Goal: Task Accomplishment & Management: Use online tool/utility

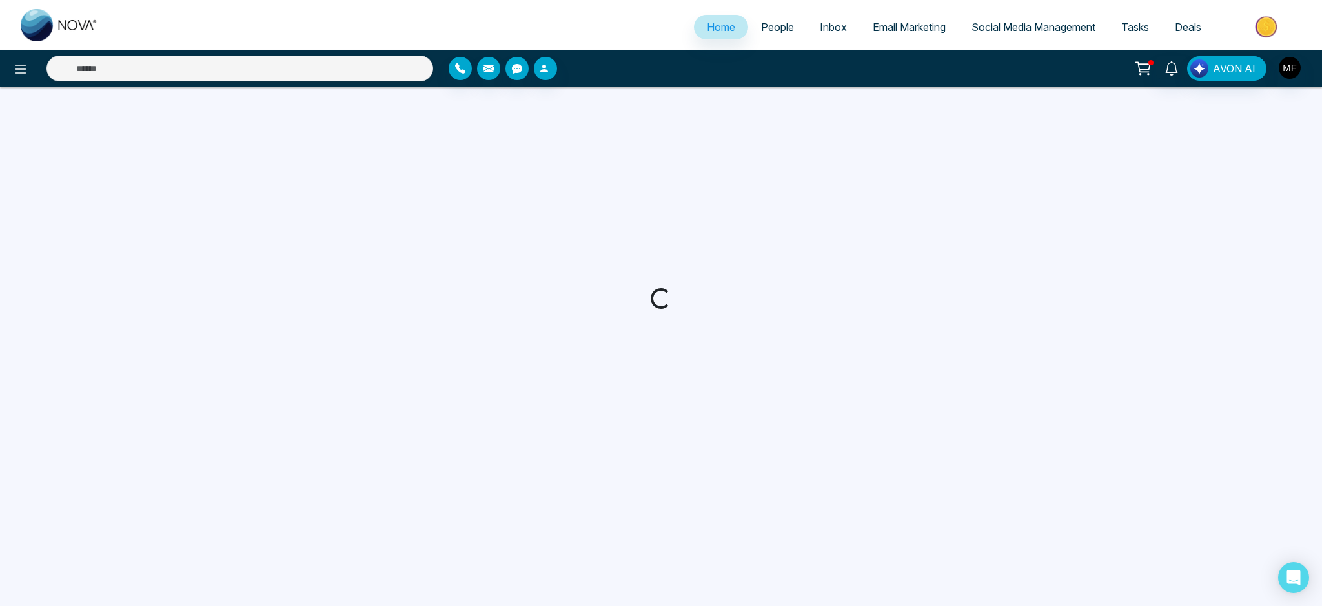
select select "*"
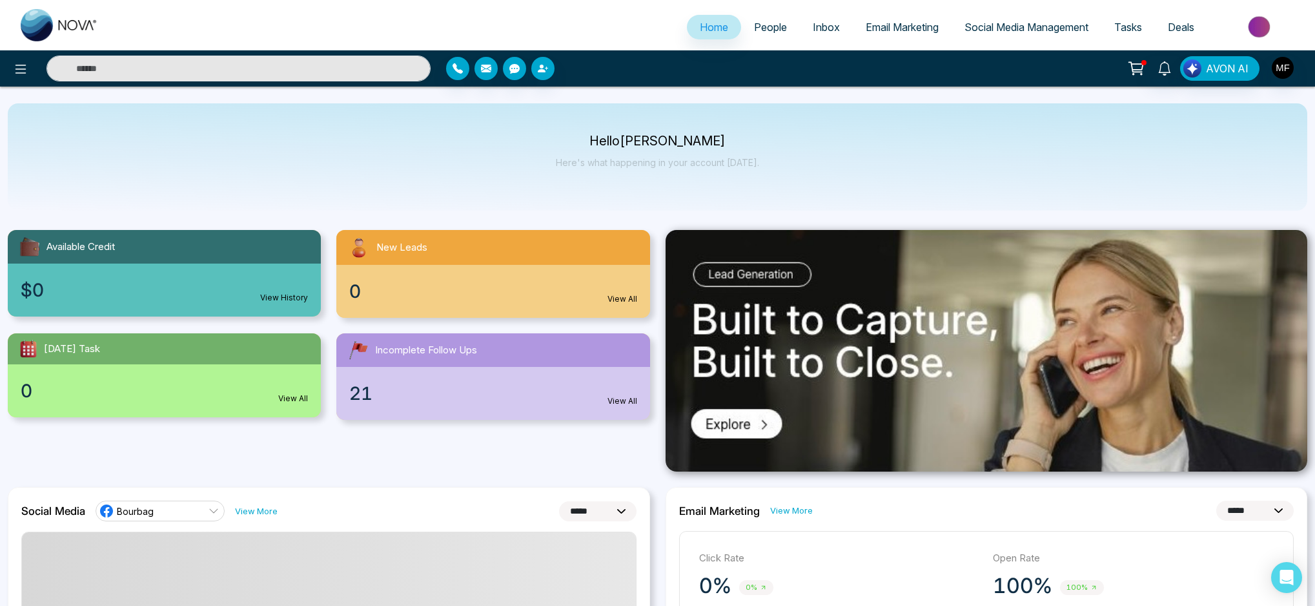
click at [758, 31] on span "People" at bounding box center [770, 27] width 33 height 13
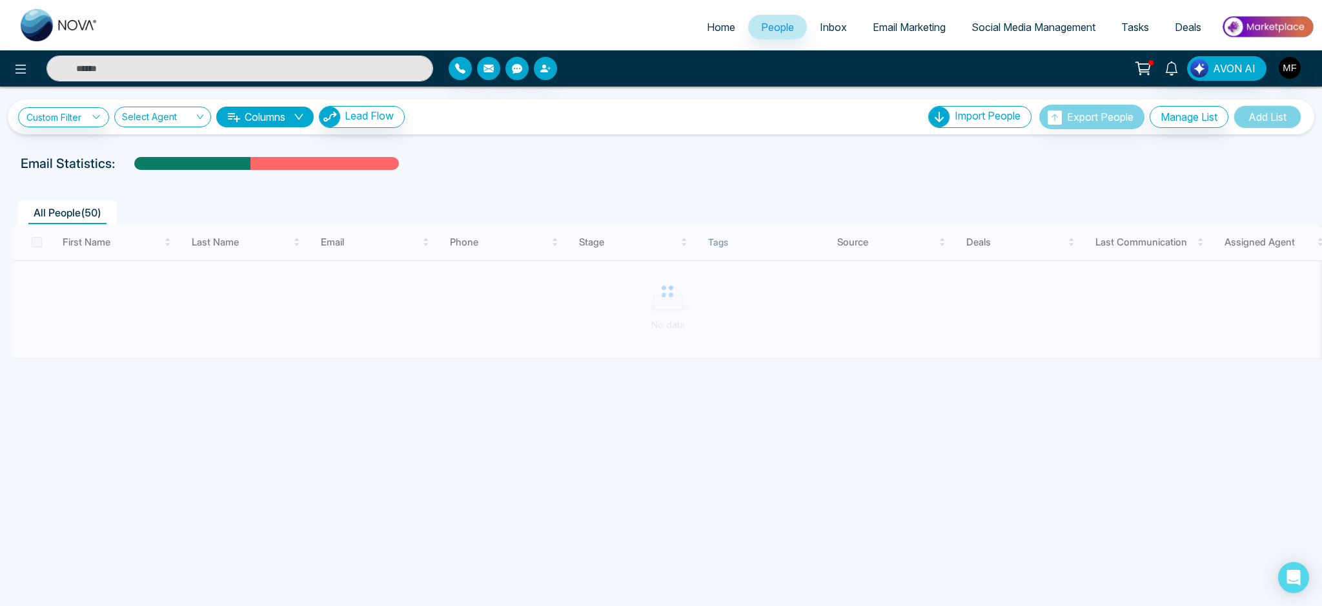
click at [824, 28] on span "Inbox" at bounding box center [833, 27] width 27 height 13
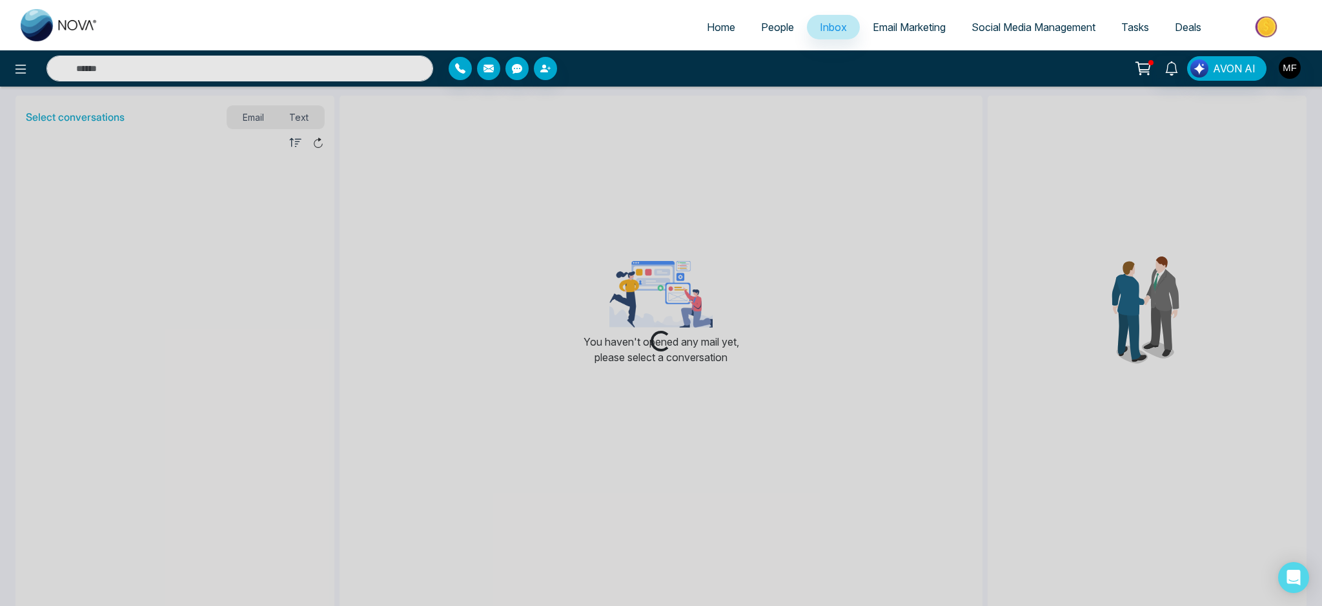
click at [891, 32] on span "Email Marketing" at bounding box center [909, 27] width 73 height 13
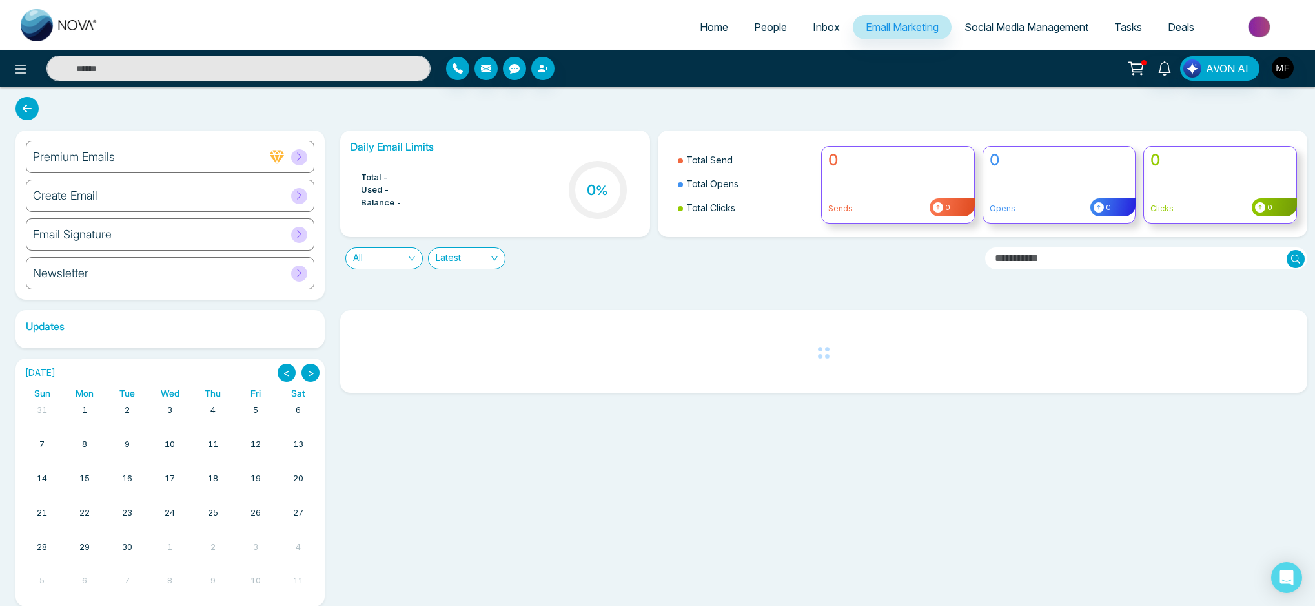
click at [1055, 30] on span "Social Media Management" at bounding box center [1026, 27] width 124 height 13
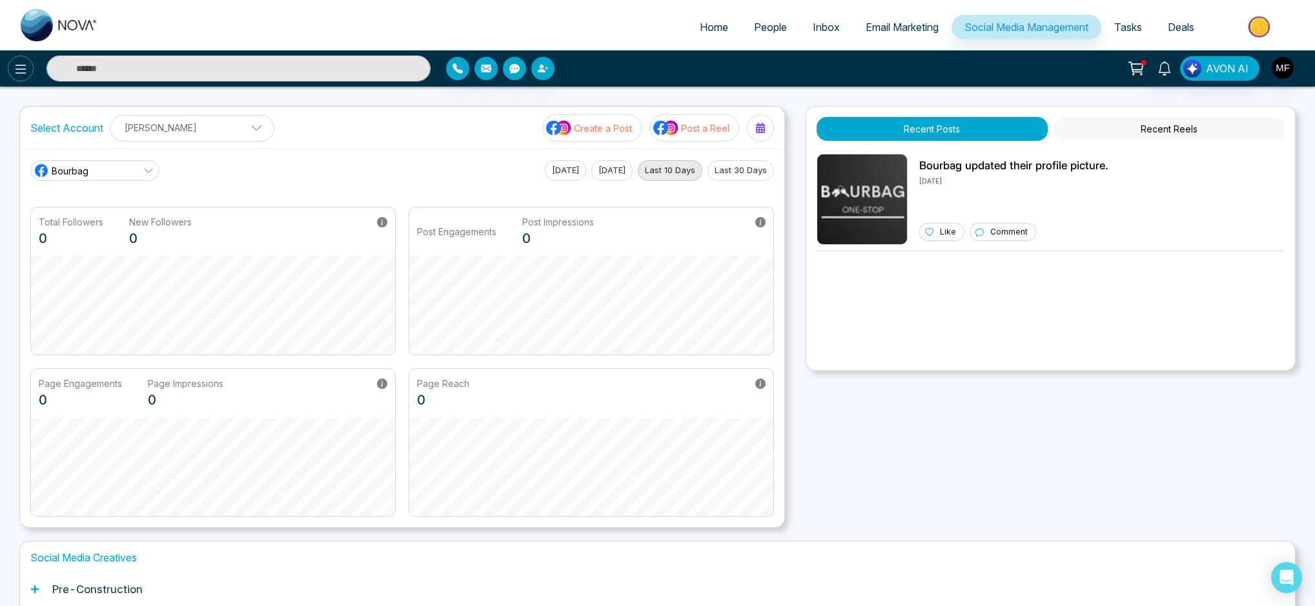
click at [27, 65] on icon at bounding box center [20, 68] width 15 height 15
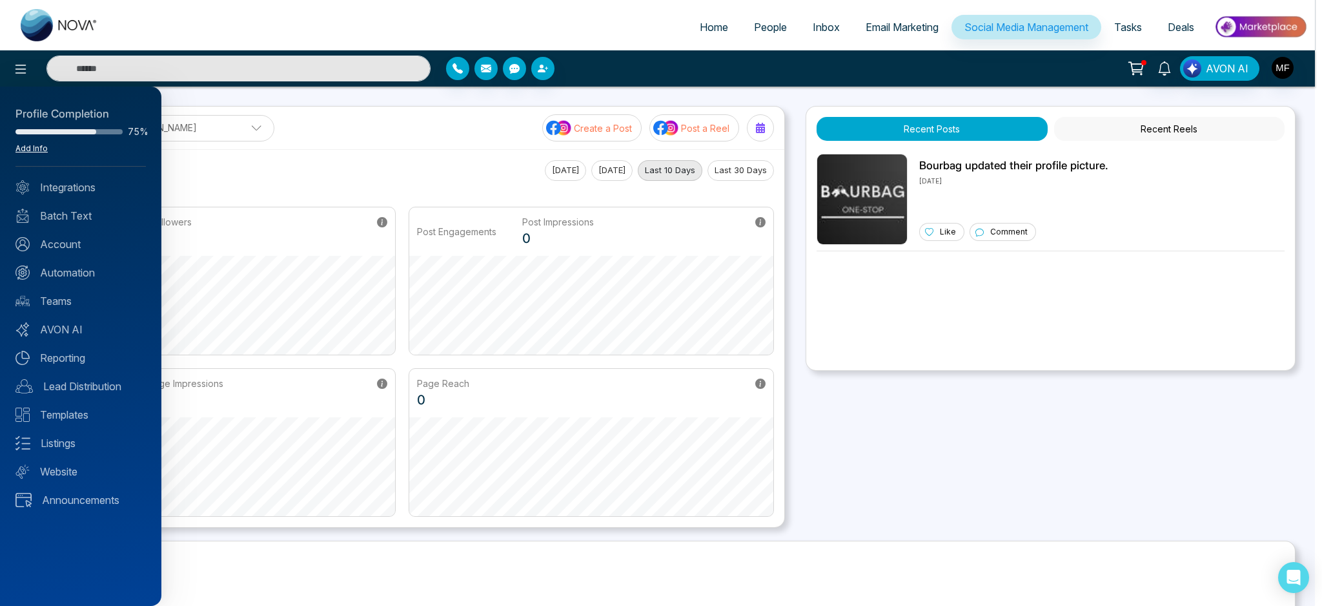
click at [39, 152] on link "Add Info" at bounding box center [31, 148] width 32 height 10
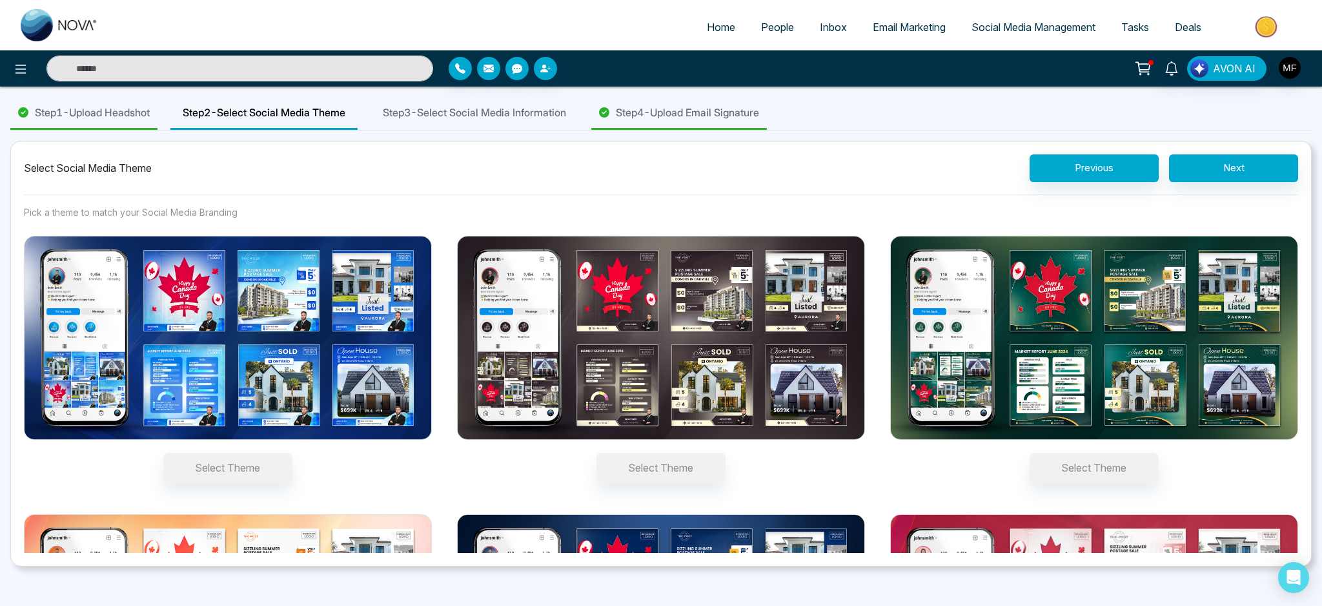
click at [540, 118] on span "Step 3 - Select Social Media Information" at bounding box center [474, 112] width 183 height 15
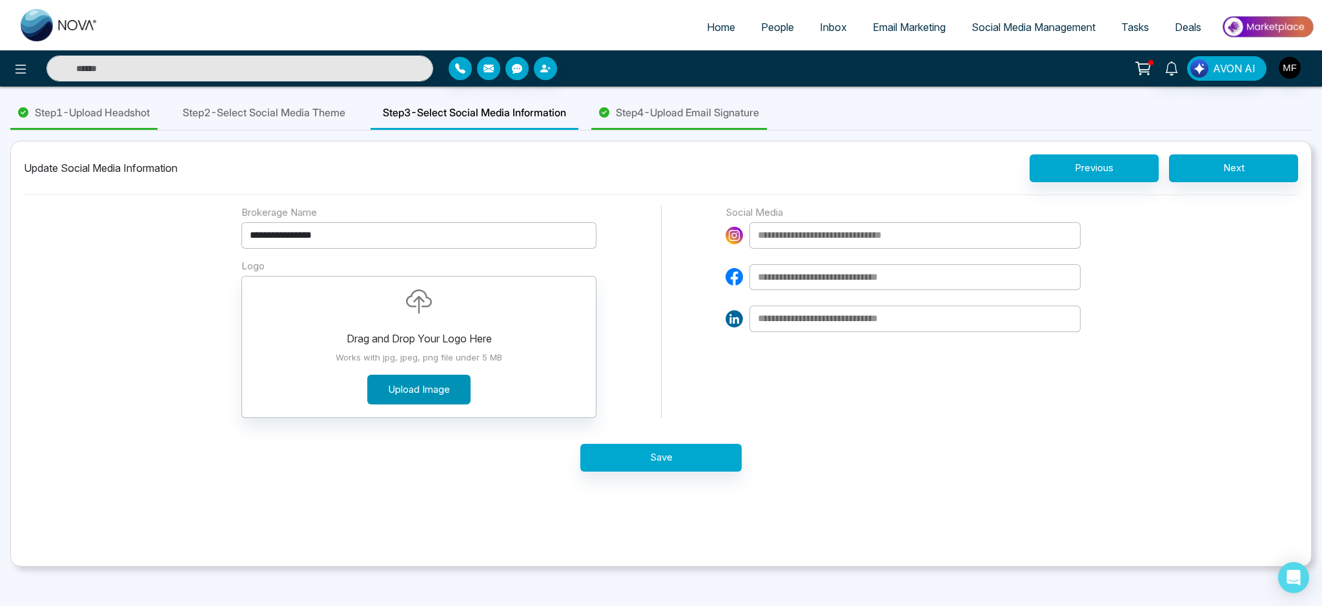
click at [398, 391] on button "Upload Image" at bounding box center [418, 389] width 103 height 30
click at [292, 117] on span "Step 2 - Select Social Media Theme" at bounding box center [264, 112] width 163 height 15
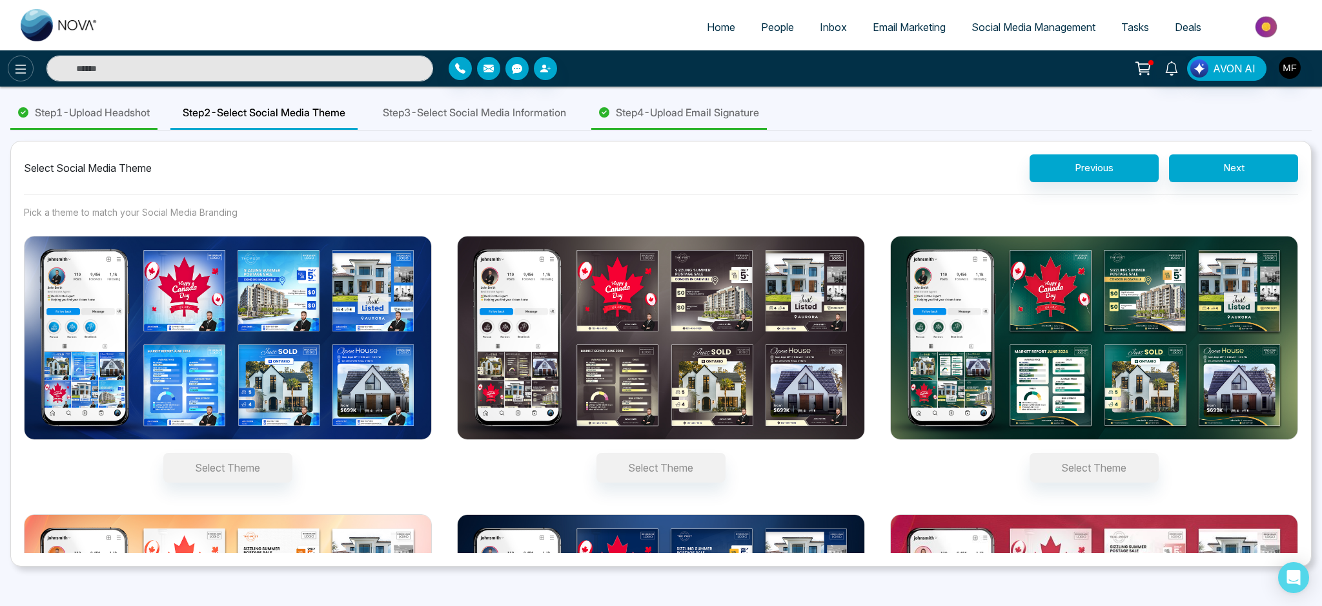
click at [18, 77] on button at bounding box center [21, 69] width 26 height 26
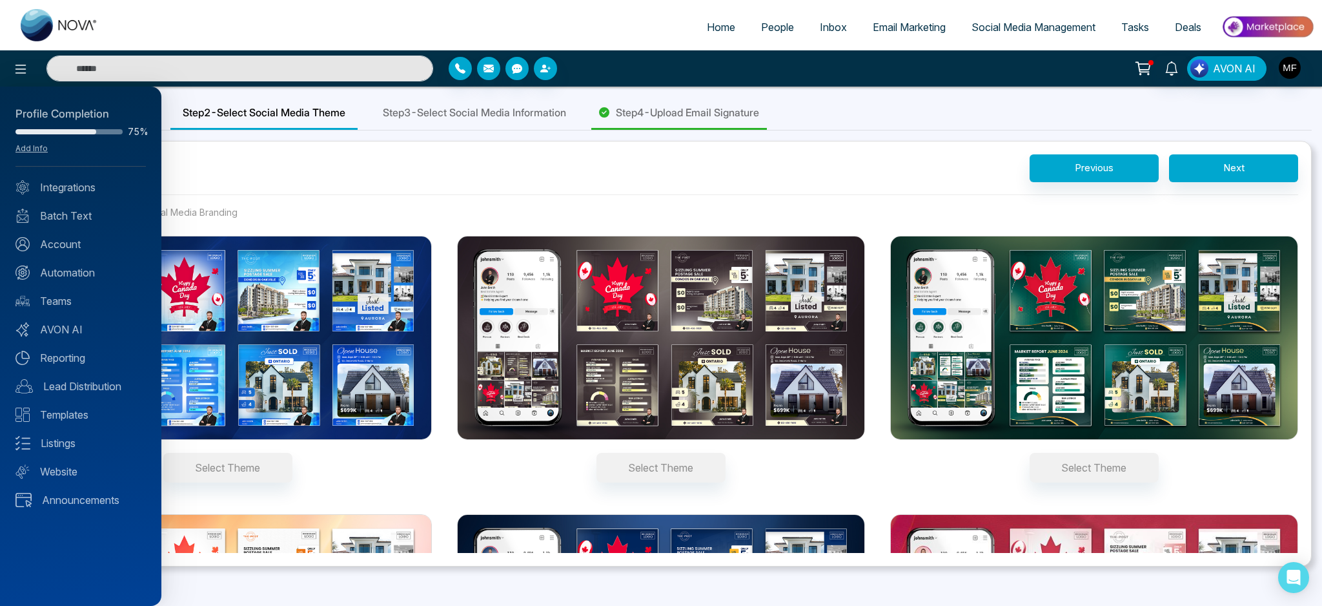
click at [283, 182] on div at bounding box center [661, 303] width 1322 height 606
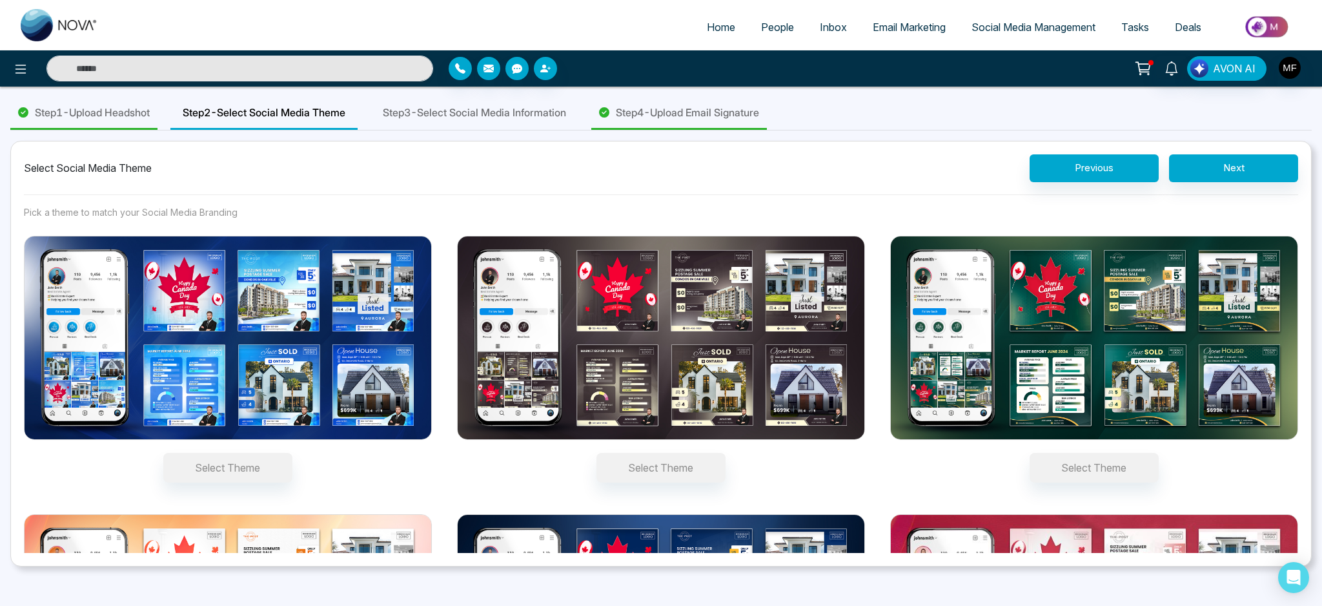
click at [588, 343] on img at bounding box center [661, 338] width 408 height 205
click at [596, 453] on button "Select Theme" at bounding box center [660, 468] width 129 height 30
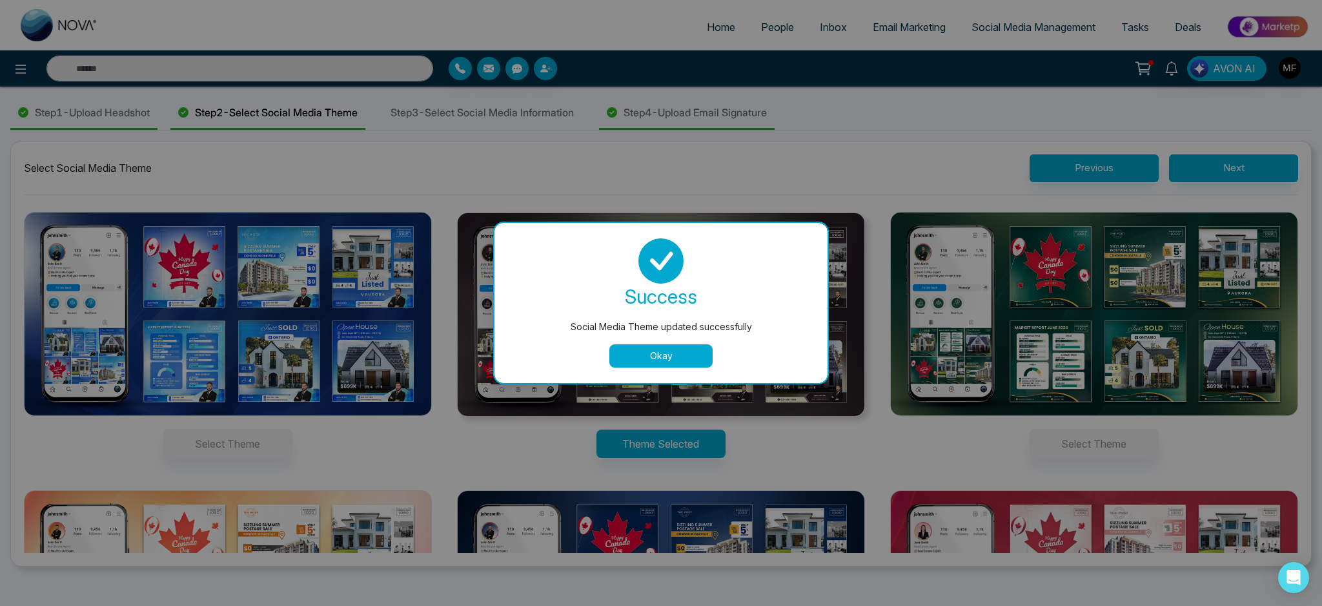
click at [682, 360] on button "Okay" at bounding box center [660, 355] width 103 height 23
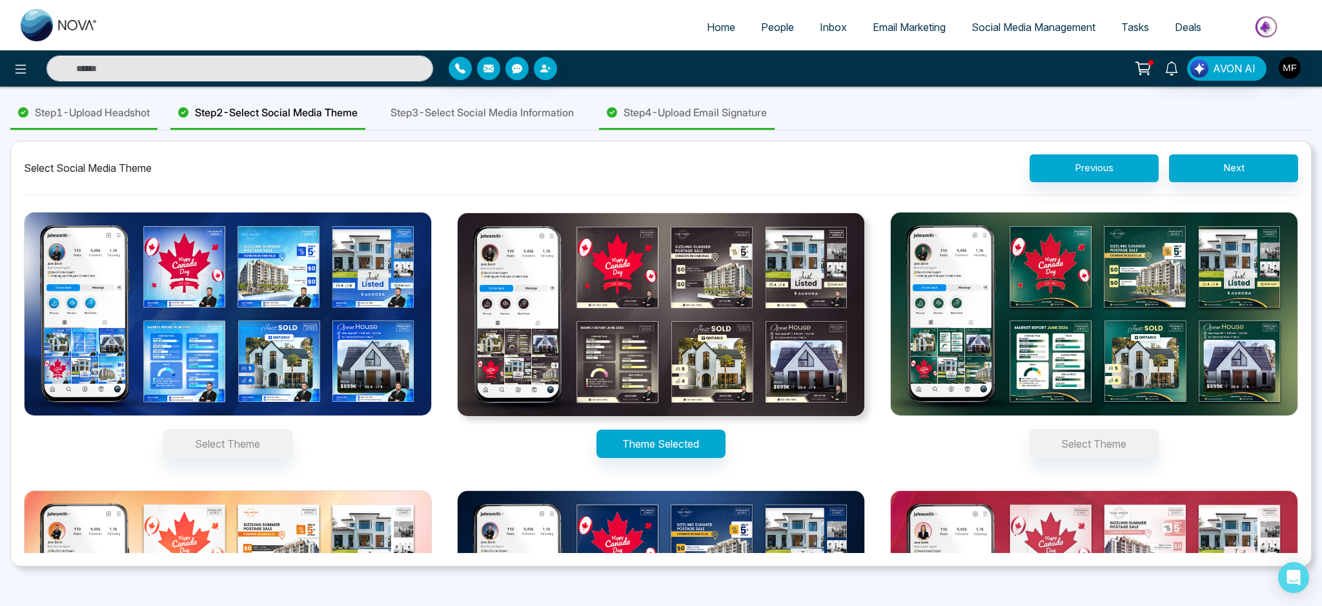
click at [463, 103] on div "Step 3 - Select Social Media Information" at bounding box center [482, 113] width 208 height 33
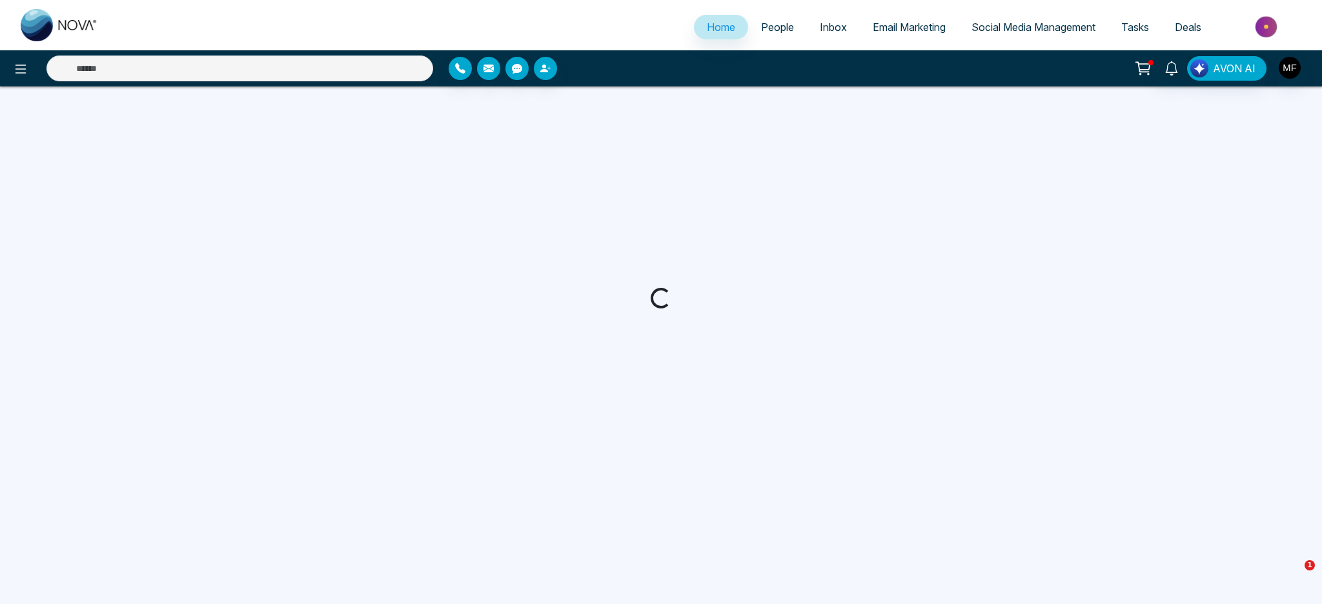
select select "*"
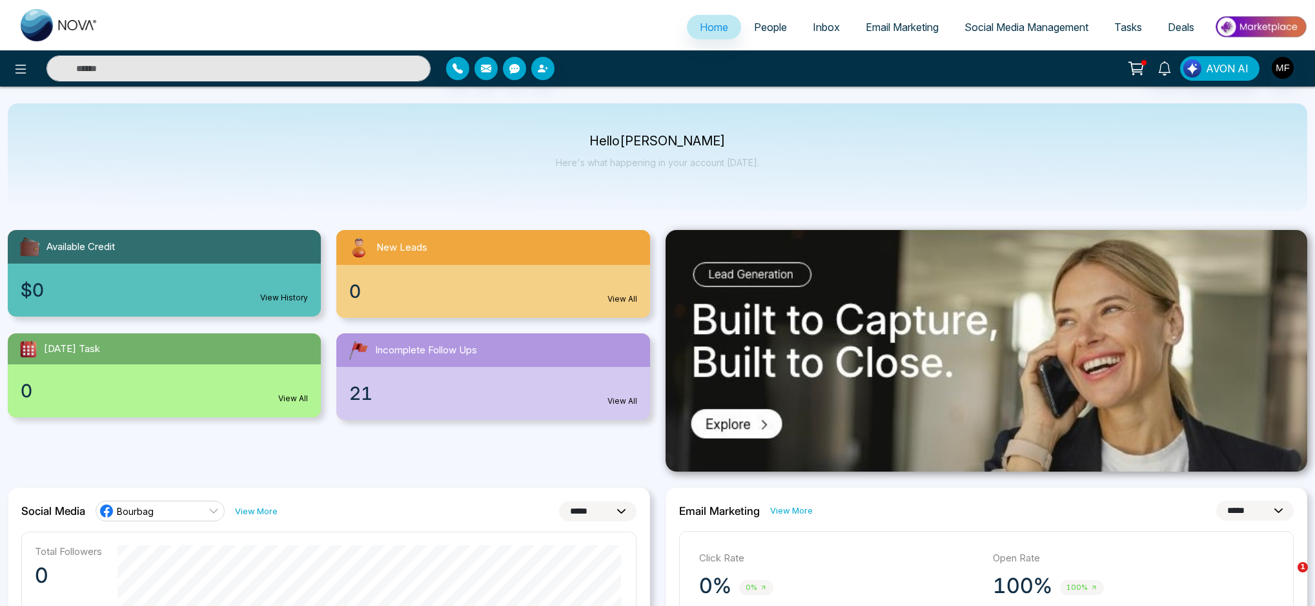
click at [758, 24] on span "People" at bounding box center [770, 27] width 33 height 13
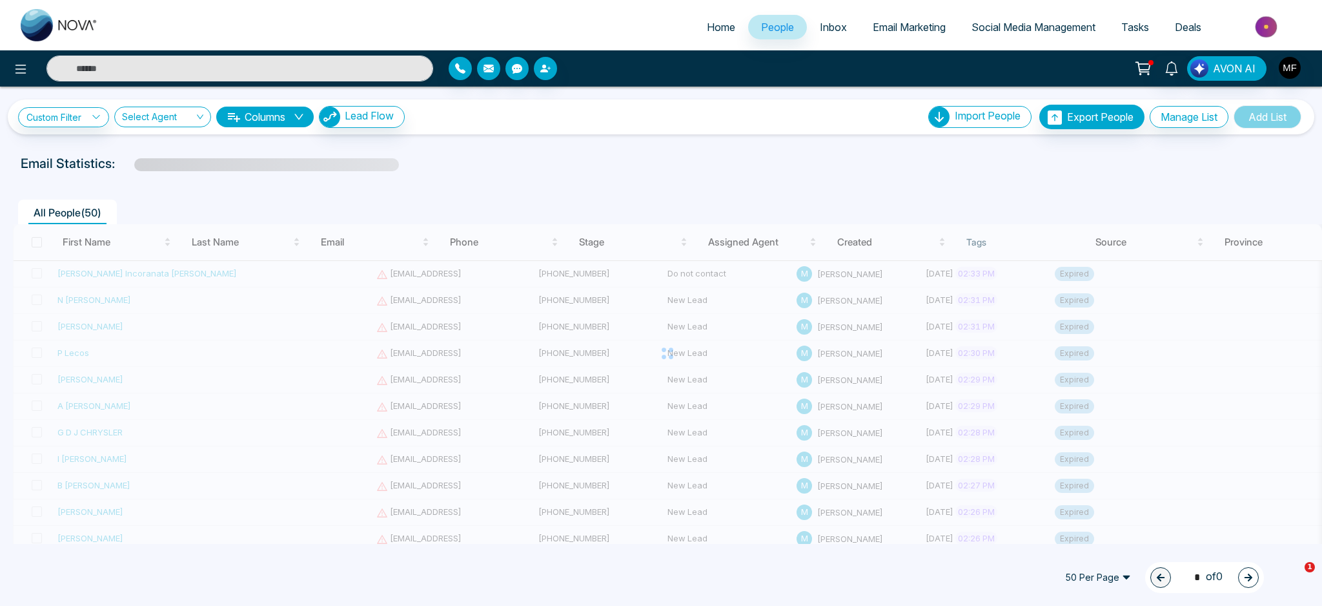
click at [846, 37] on link "Inbox" at bounding box center [833, 27] width 53 height 25
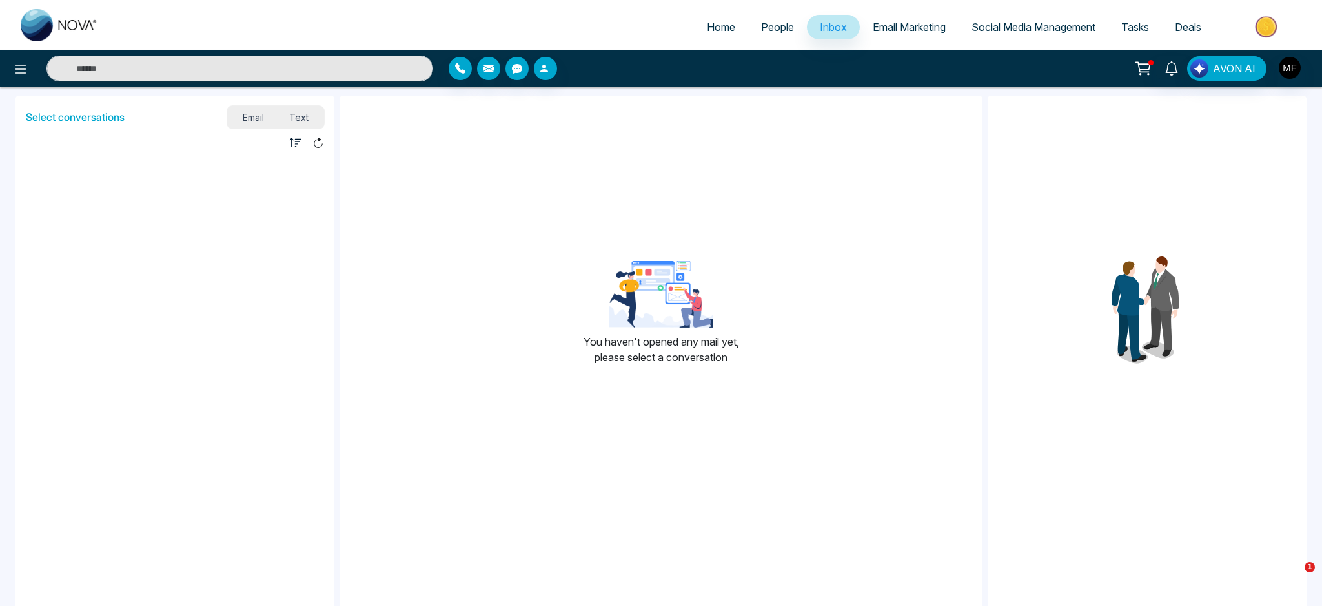
click at [893, 34] on link "Email Marketing" at bounding box center [909, 27] width 99 height 25
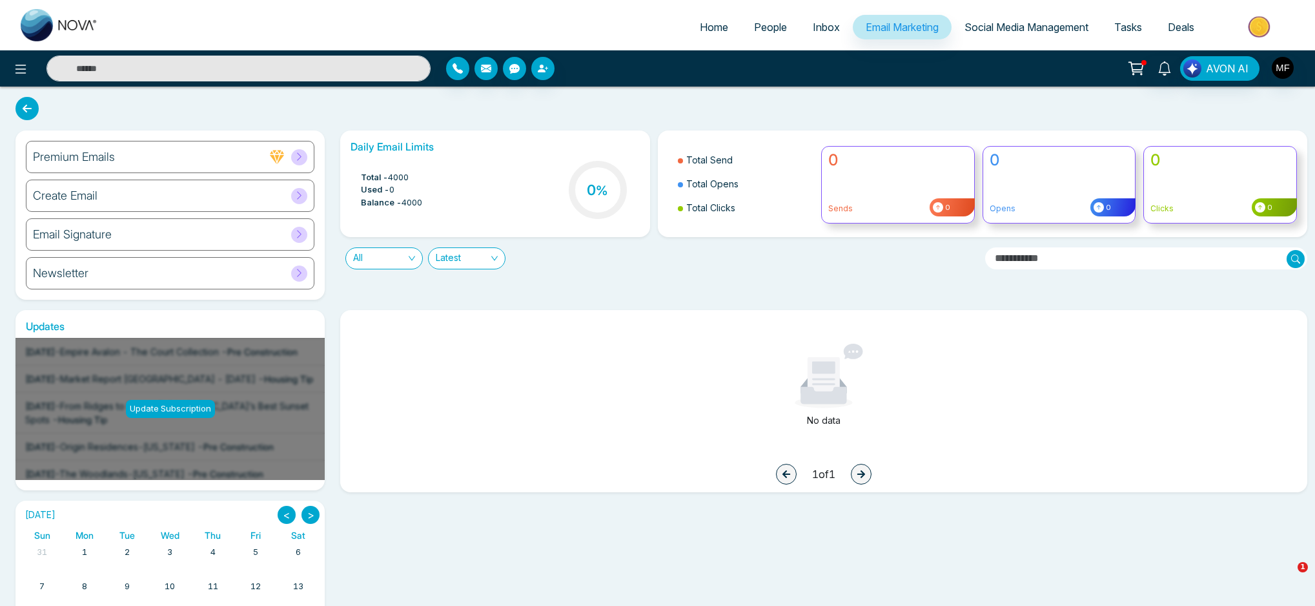
click at [1009, 37] on link "Social Media Management" at bounding box center [1027, 27] width 150 height 25
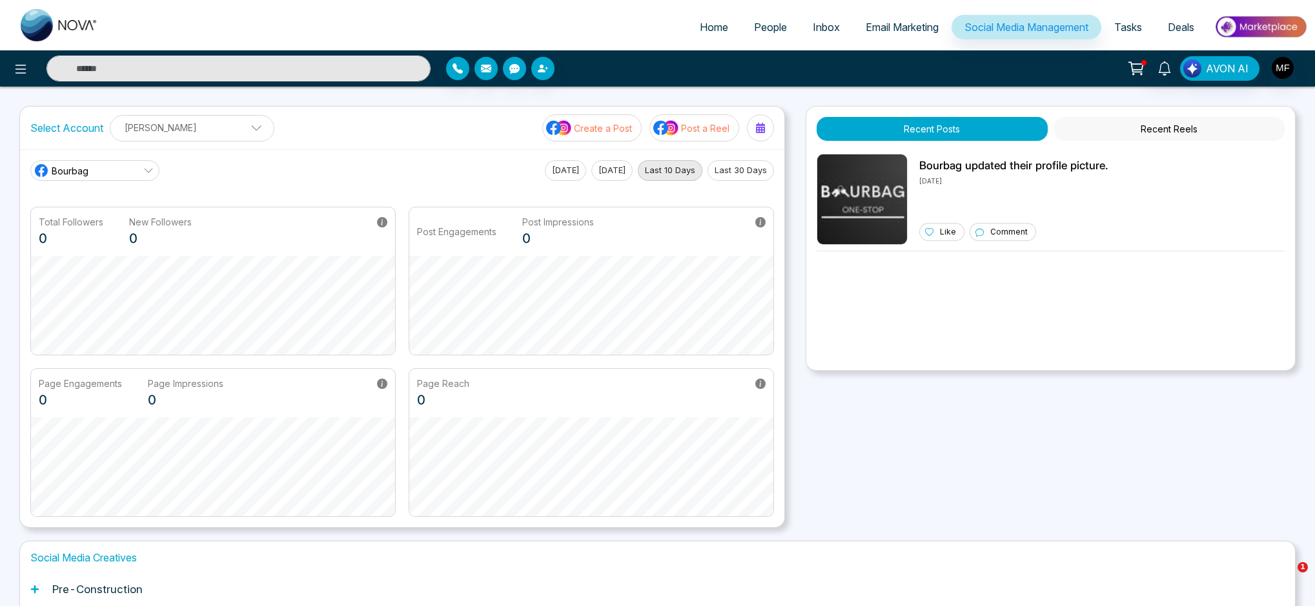
click at [547, 177] on button "[DATE]" at bounding box center [565, 170] width 41 height 21
click at [116, 165] on link "Bourbag" at bounding box center [94, 170] width 129 height 21
click at [316, 158] on div "Bourbag Bourbag [PERSON_NAME] | Mortgage & Insurance Advisor [DATE] [DATE] Last…" at bounding box center [402, 338] width 764 height 378
click at [228, 136] on p "[PERSON_NAME]" at bounding box center [192, 127] width 148 height 21
click at [354, 163] on div "Bourbag Bourbag [PERSON_NAME] | Mortgage & Insurance Advisor [DATE] [DATE] Last…" at bounding box center [402, 170] width 744 height 21
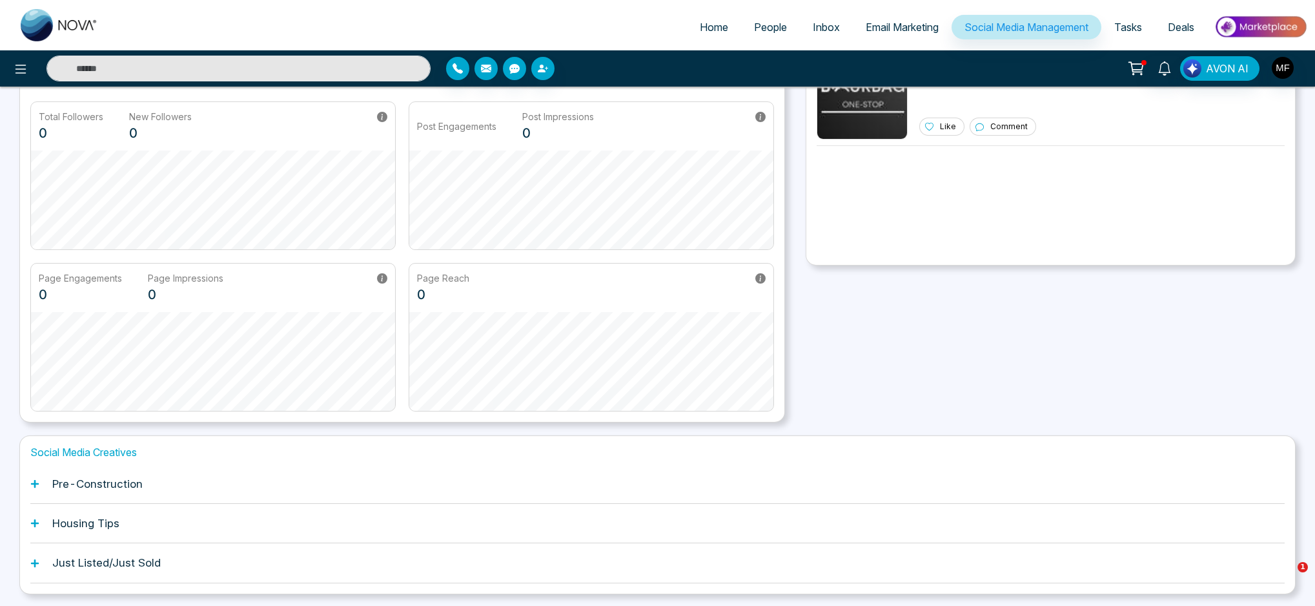
scroll to position [145, 0]
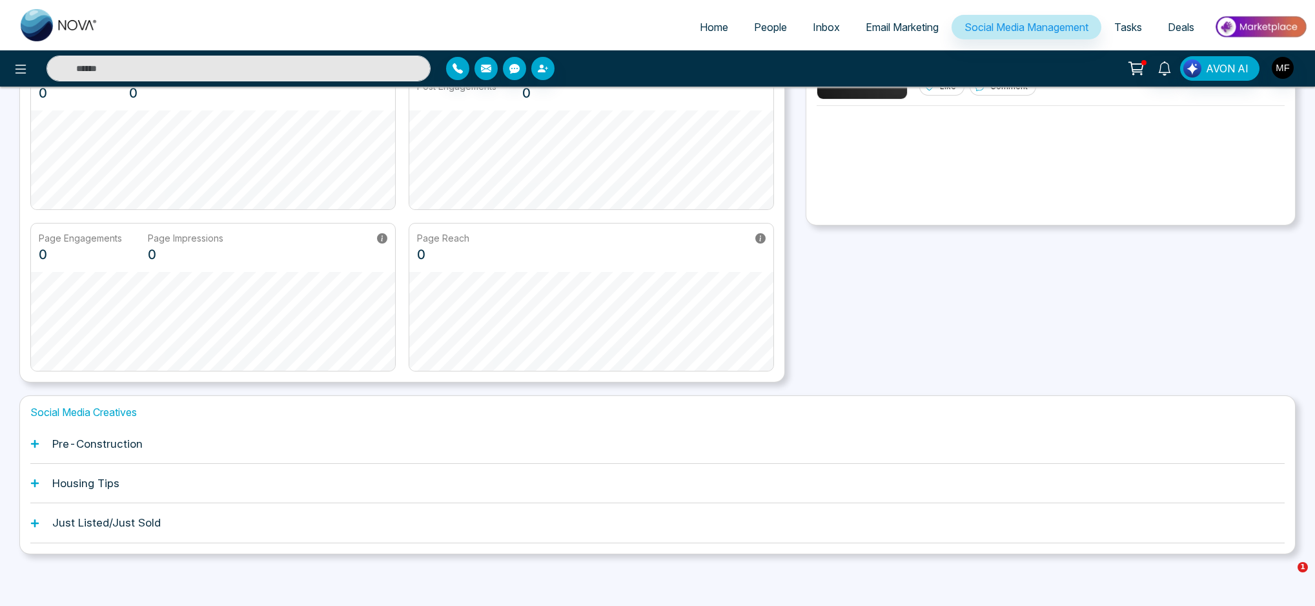
click at [83, 449] on h1 "Pre-Construction" at bounding box center [97, 443] width 90 height 13
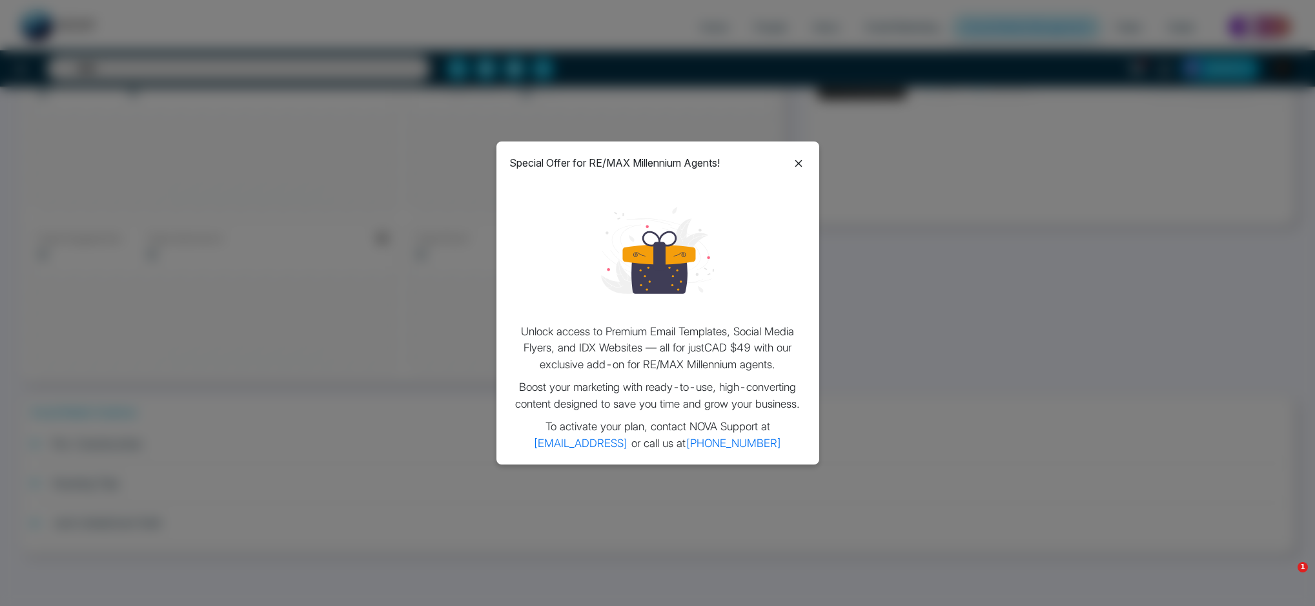
click at [801, 163] on icon at bounding box center [798, 163] width 15 height 15
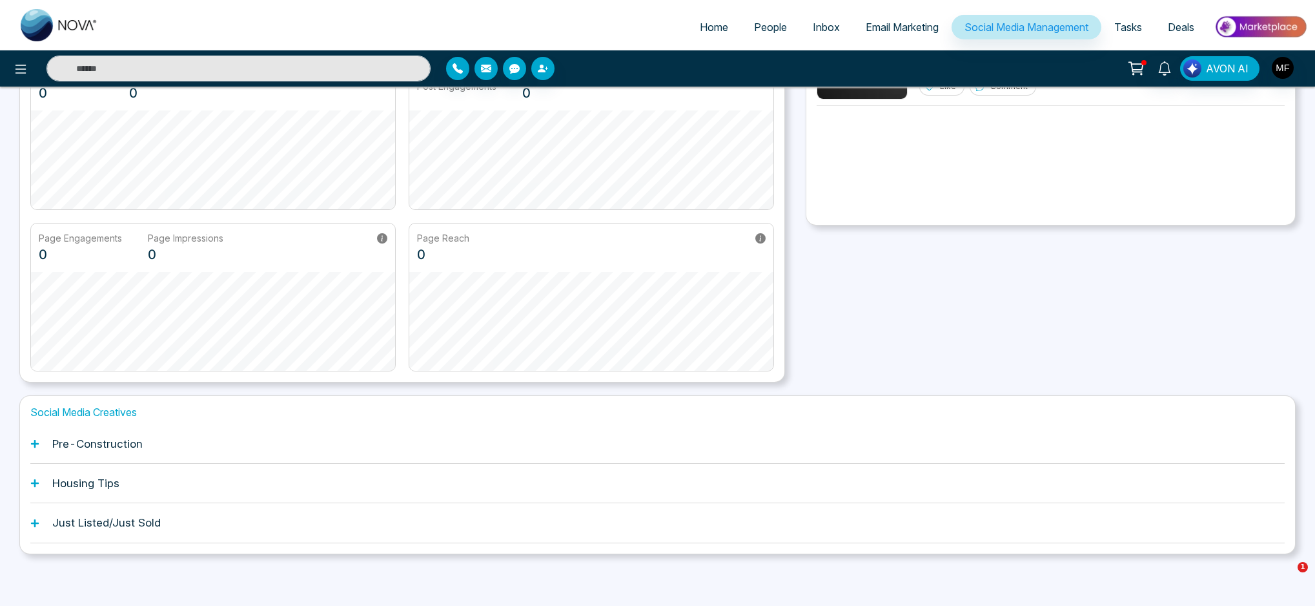
click at [40, 478] on div "Housing Tips" at bounding box center [657, 482] width 1254 height 39
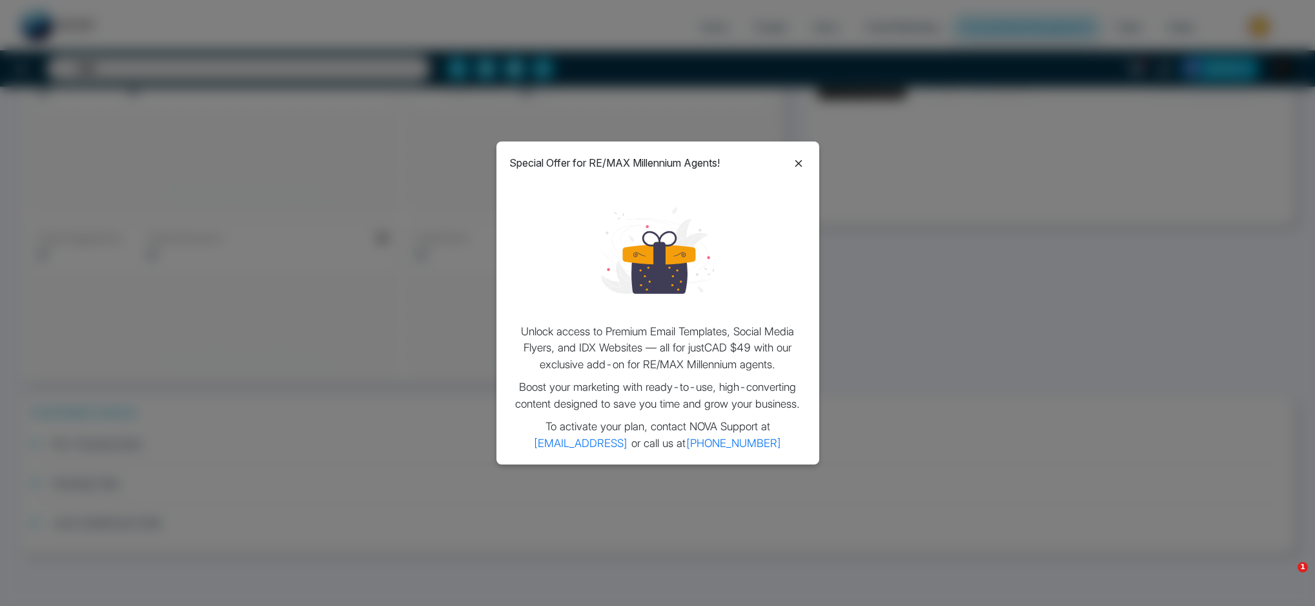
click at [239, 460] on div "Special Offer for RE/MAX Millennium Agents! Unlock access to Premium Email Temp…" at bounding box center [657, 303] width 1315 height 606
click at [797, 163] on icon at bounding box center [798, 163] width 15 height 15
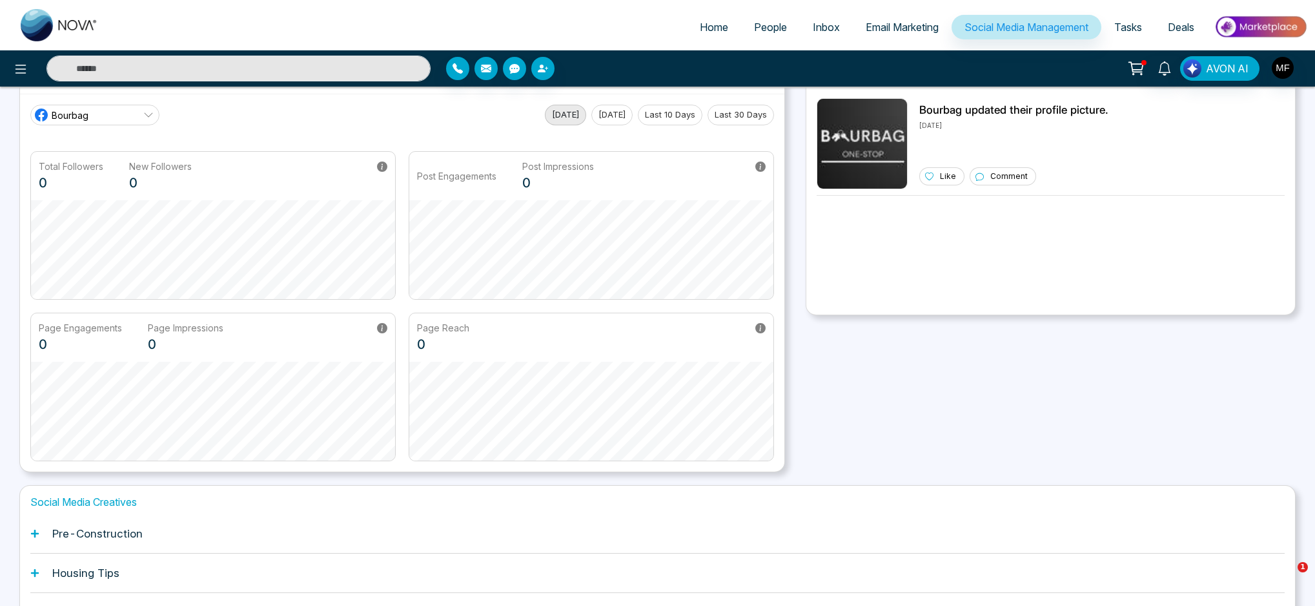
scroll to position [0, 0]
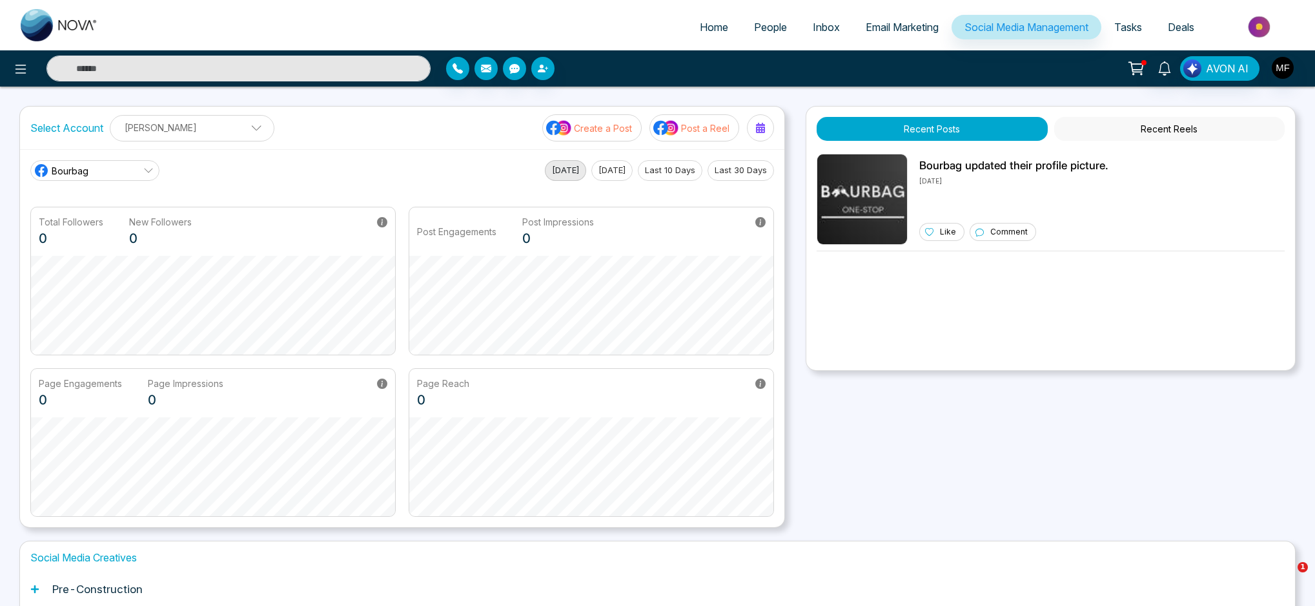
click at [1139, 70] on icon at bounding box center [1137, 67] width 11 height 6
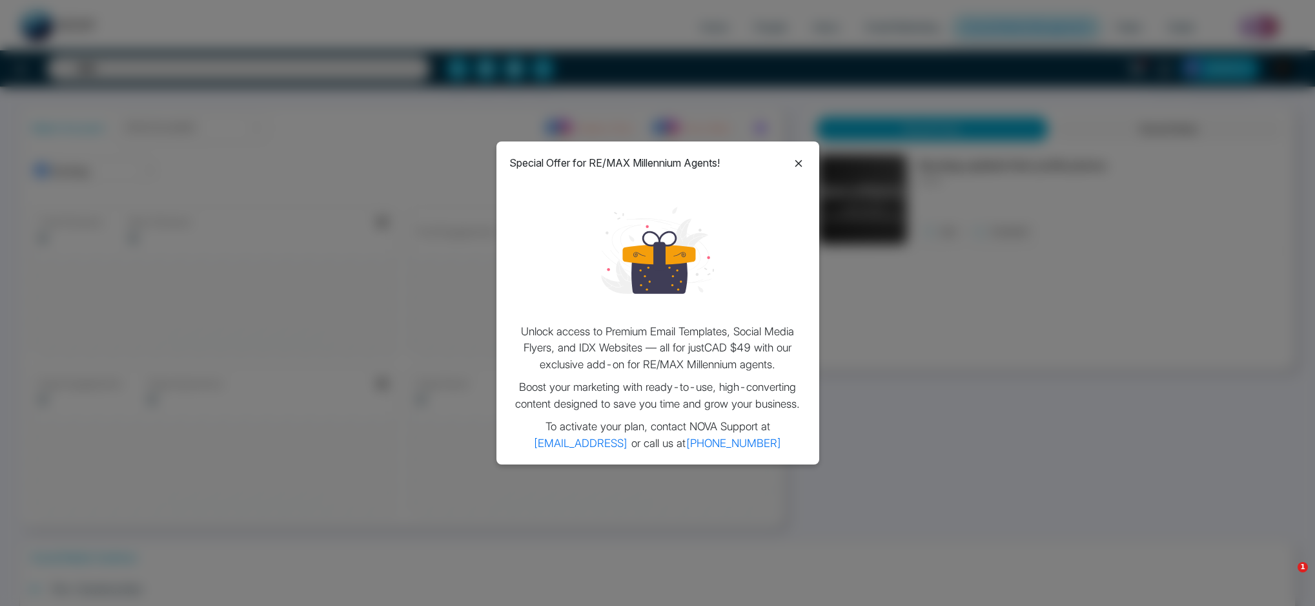
click at [803, 160] on icon at bounding box center [798, 163] width 15 height 15
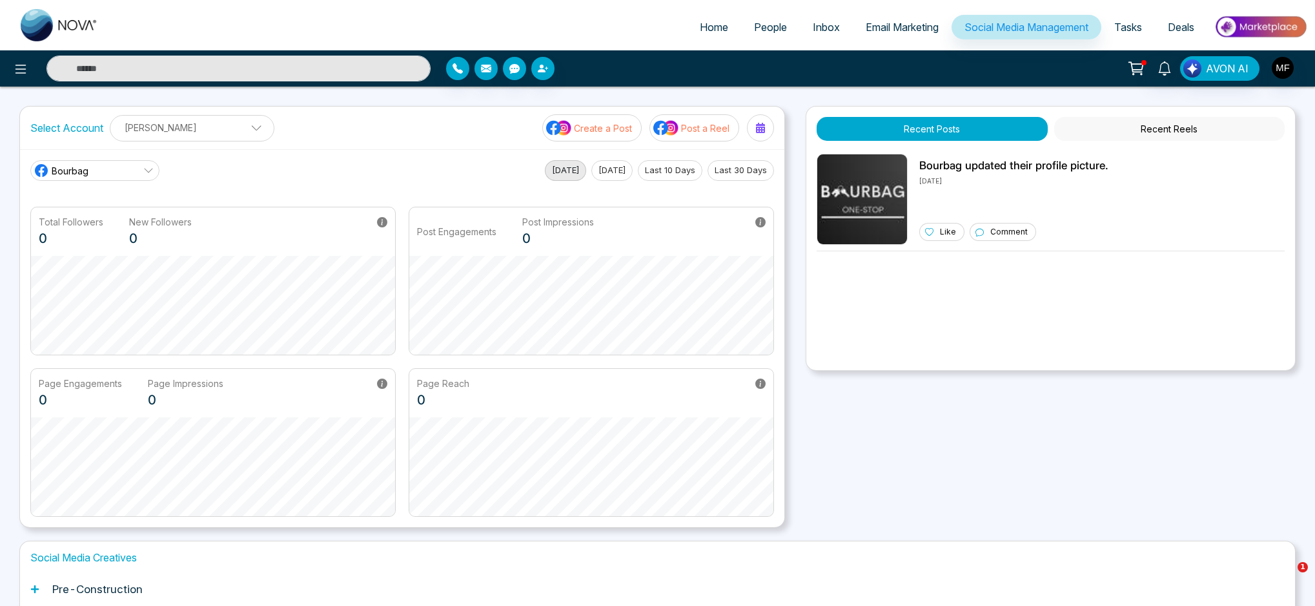
click at [1139, 63] on icon at bounding box center [1136, 68] width 18 height 18
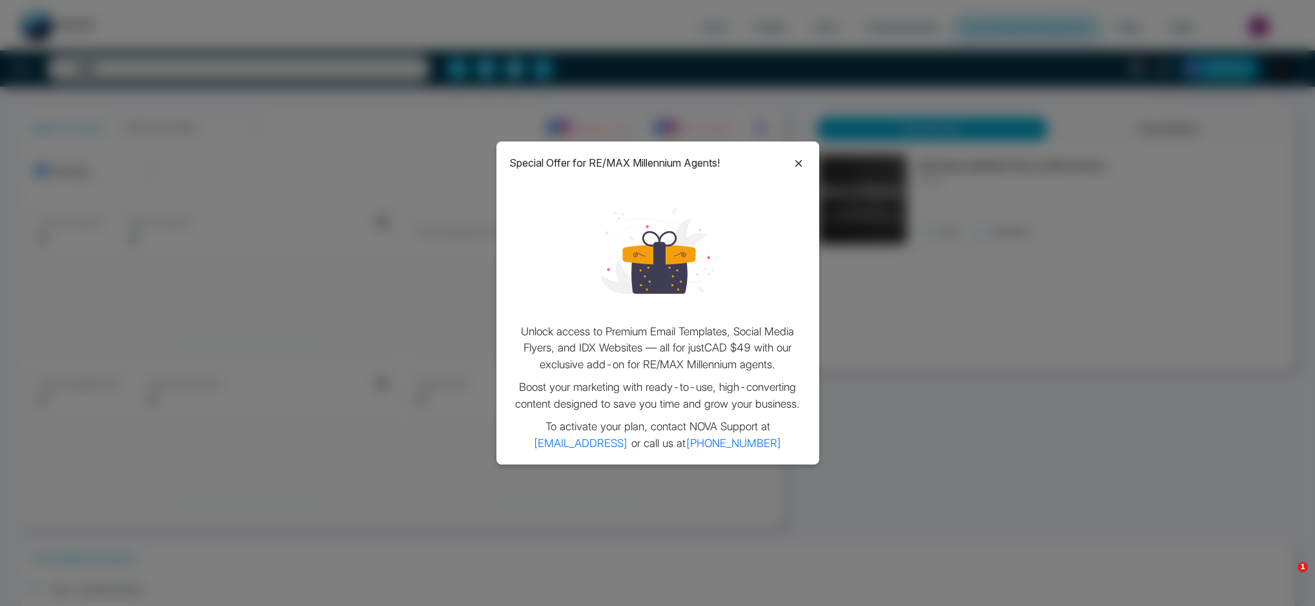
click at [797, 159] on icon at bounding box center [798, 163] width 15 height 15
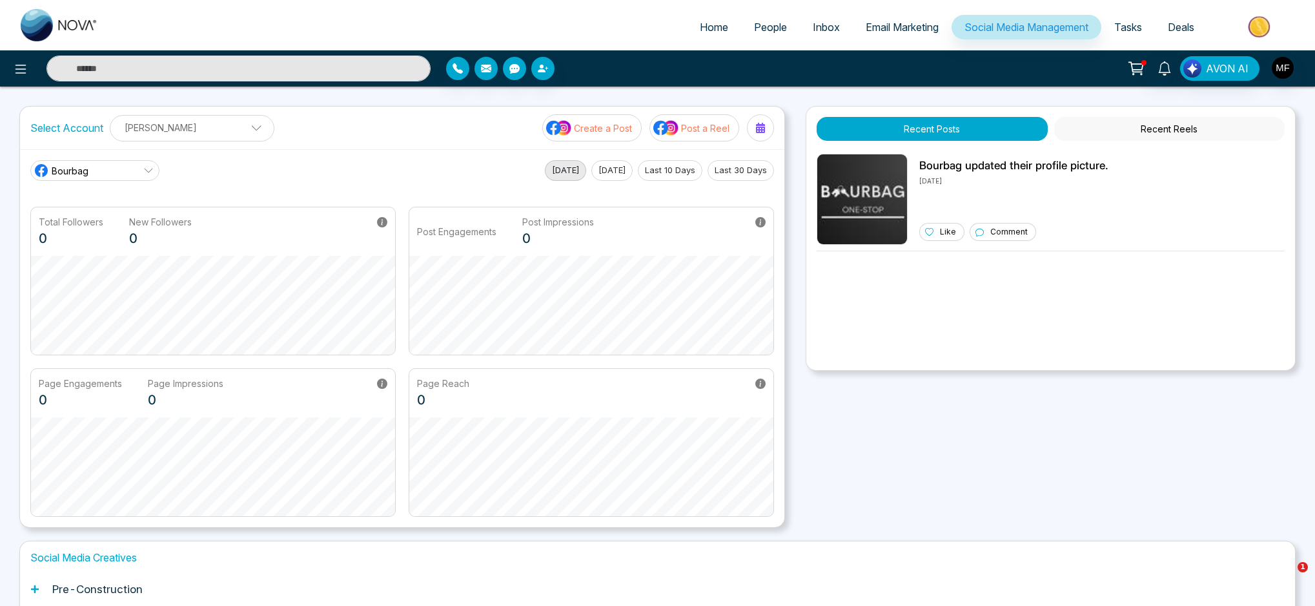
click at [1126, 127] on button "Recent Reels" at bounding box center [1169, 129] width 230 height 24
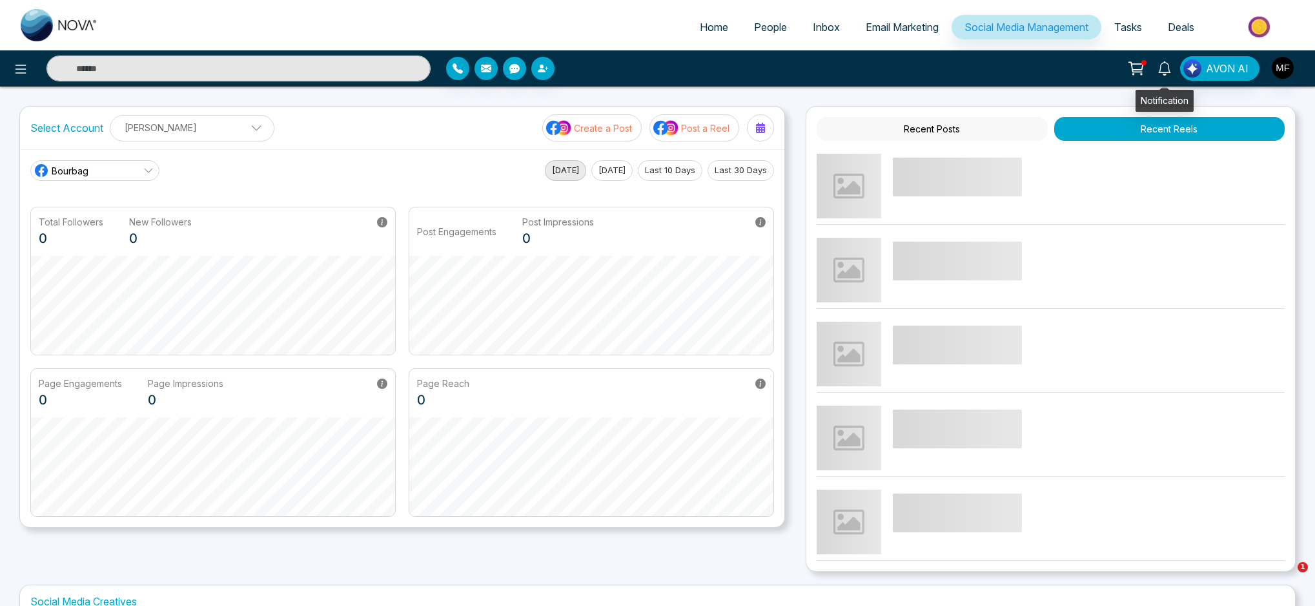
click at [1169, 71] on icon at bounding box center [1164, 68] width 14 height 14
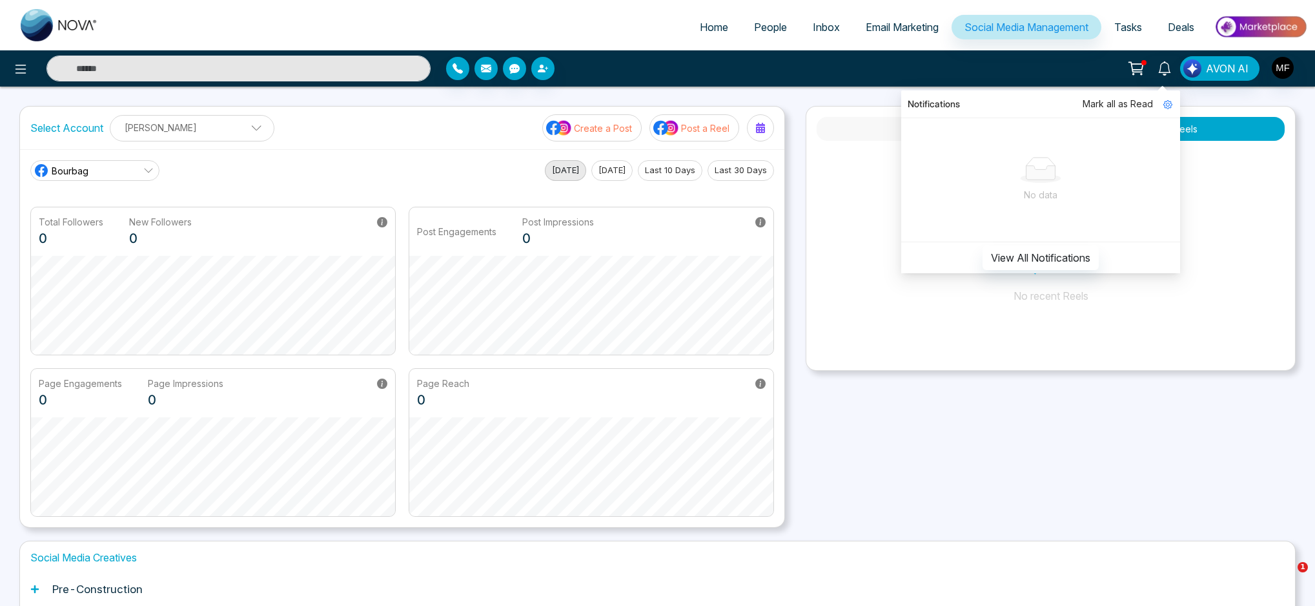
click at [1303, 76] on div "Notifications Mark all as Read No data View All Notifications AVON AI" at bounding box center [1041, 68] width 533 height 25
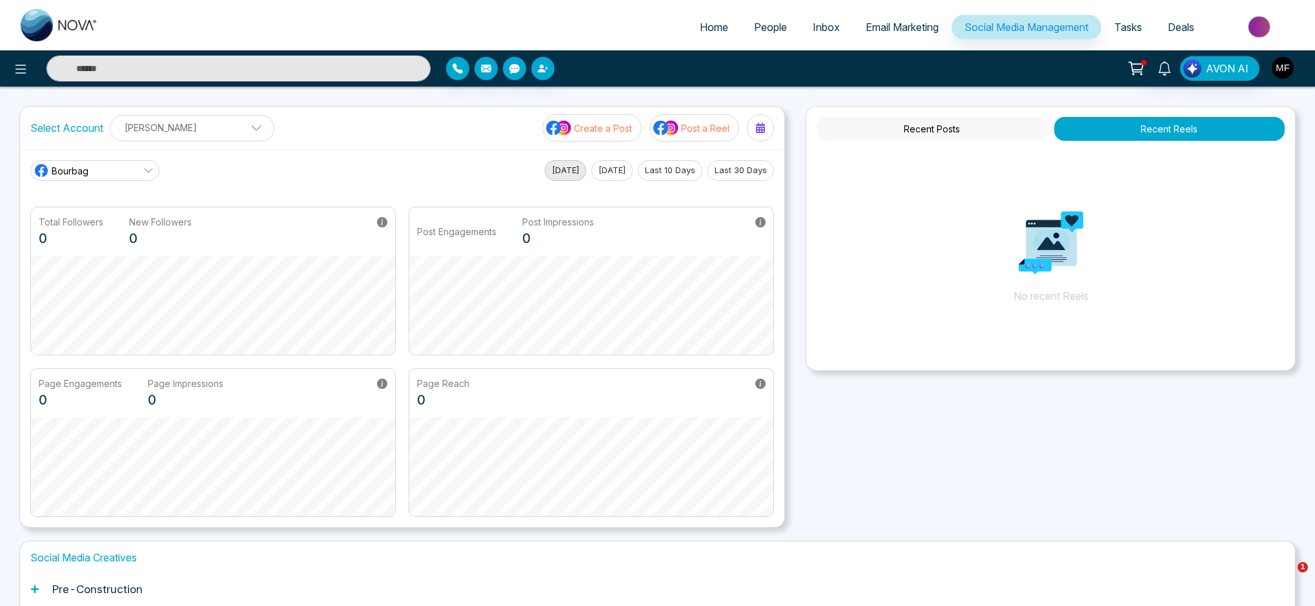
click at [1287, 62] on img "button" at bounding box center [1283, 68] width 22 height 22
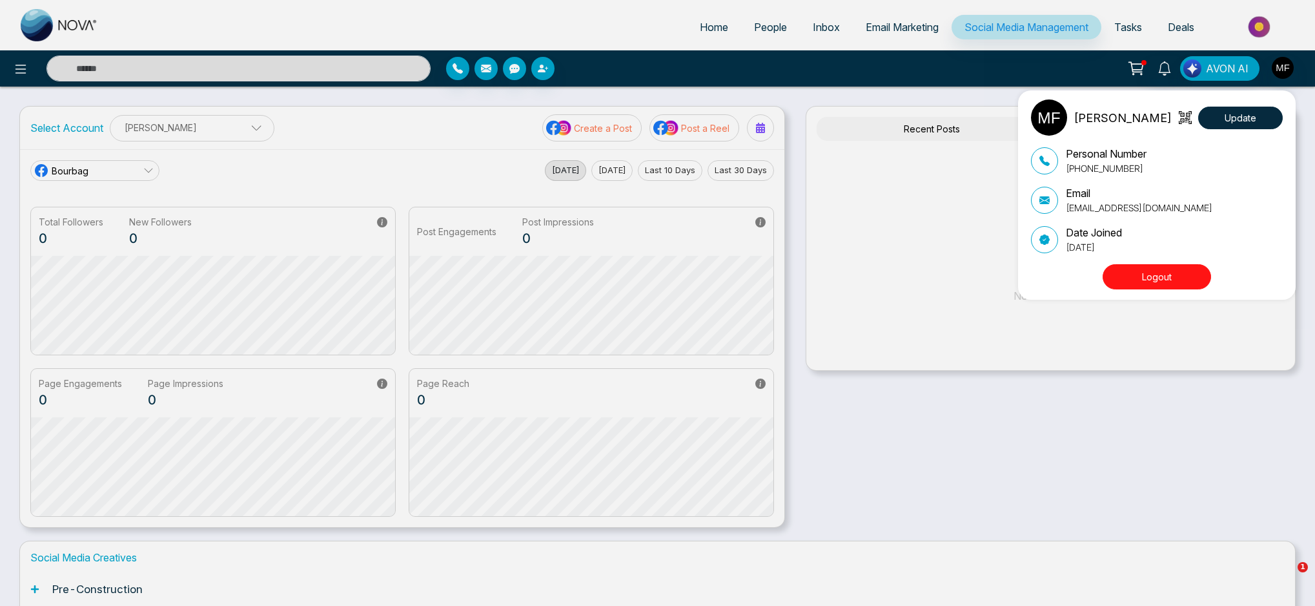
click at [10, 76] on div "[PERSON_NAME] Update Personal Number [PHONE_NUMBER] Email [EMAIL_ADDRESS][DOMAI…" at bounding box center [657, 303] width 1315 height 606
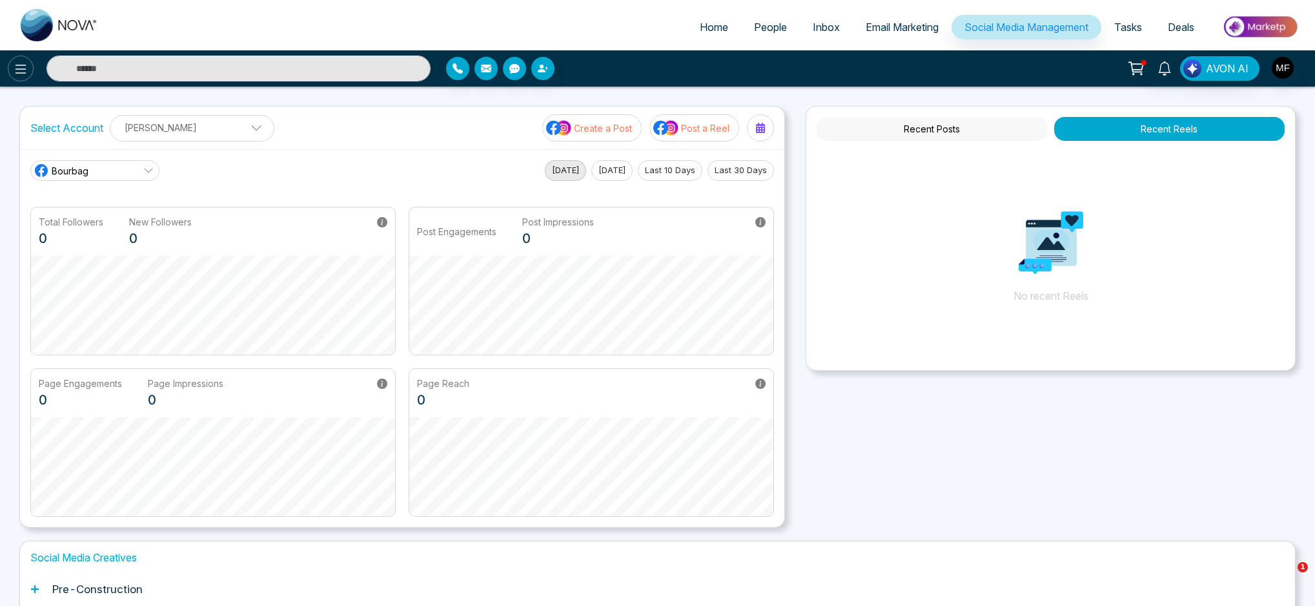
click at [18, 72] on icon at bounding box center [20, 69] width 11 height 9
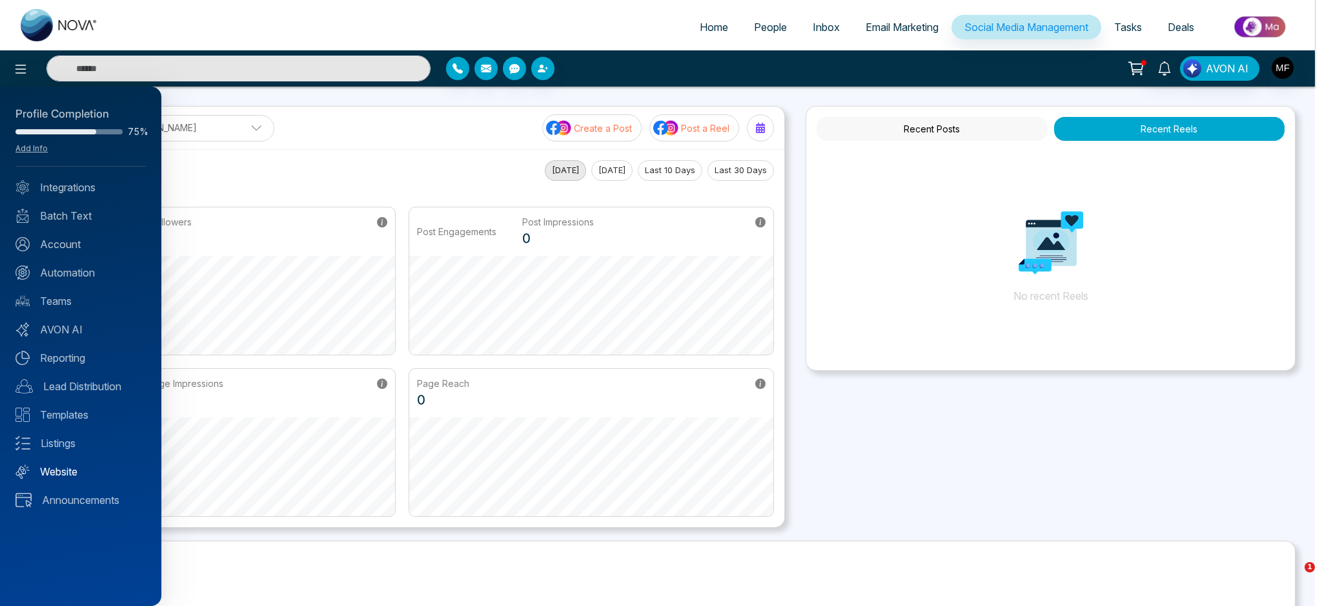
click at [57, 473] on link "Website" at bounding box center [80, 470] width 130 height 15
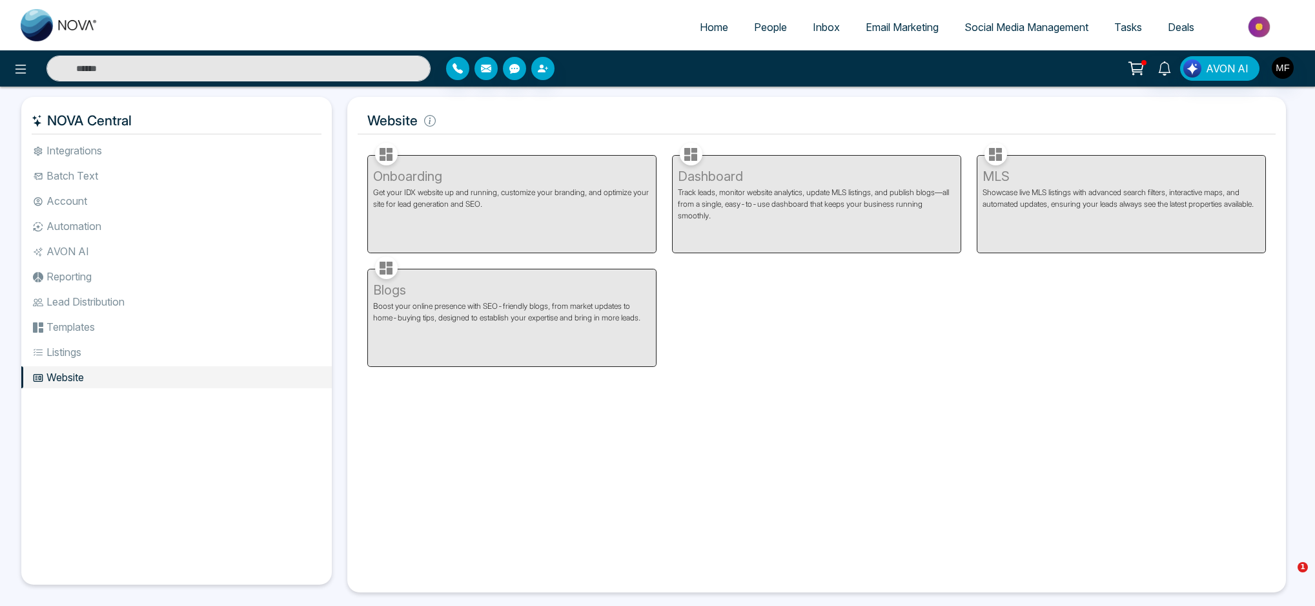
click at [59, 355] on li "Listings" at bounding box center [176, 352] width 311 height 22
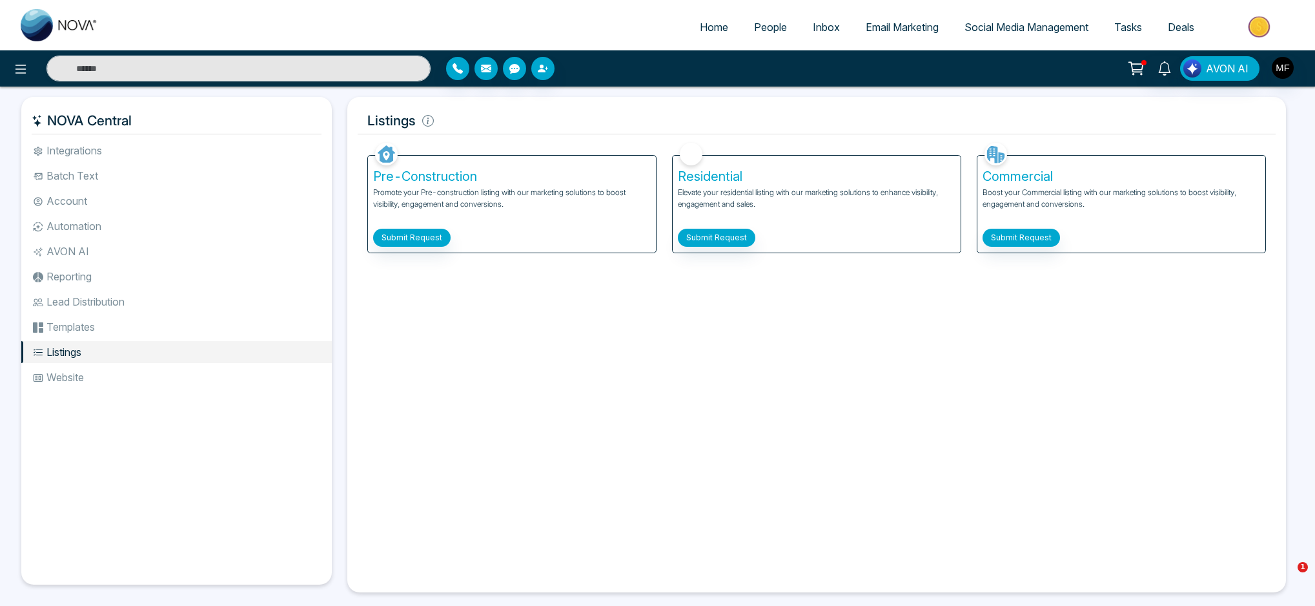
click at [65, 330] on li "Templates" at bounding box center [176, 327] width 311 height 22
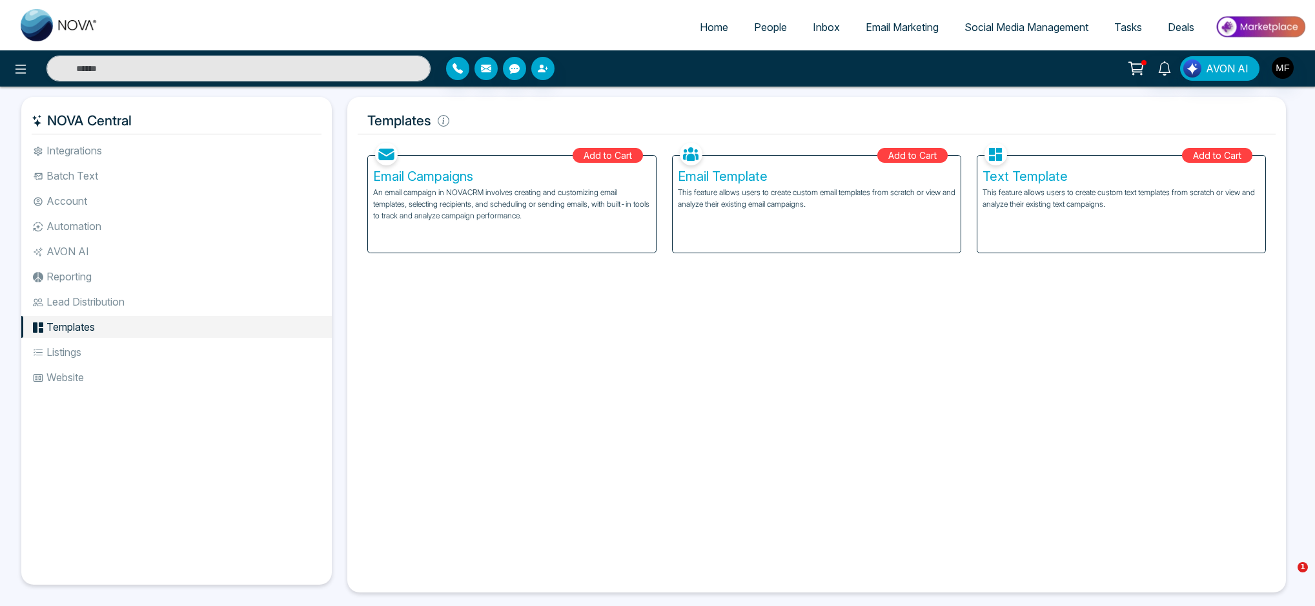
click at [92, 297] on li "Lead Distribution" at bounding box center [176, 301] width 311 height 22
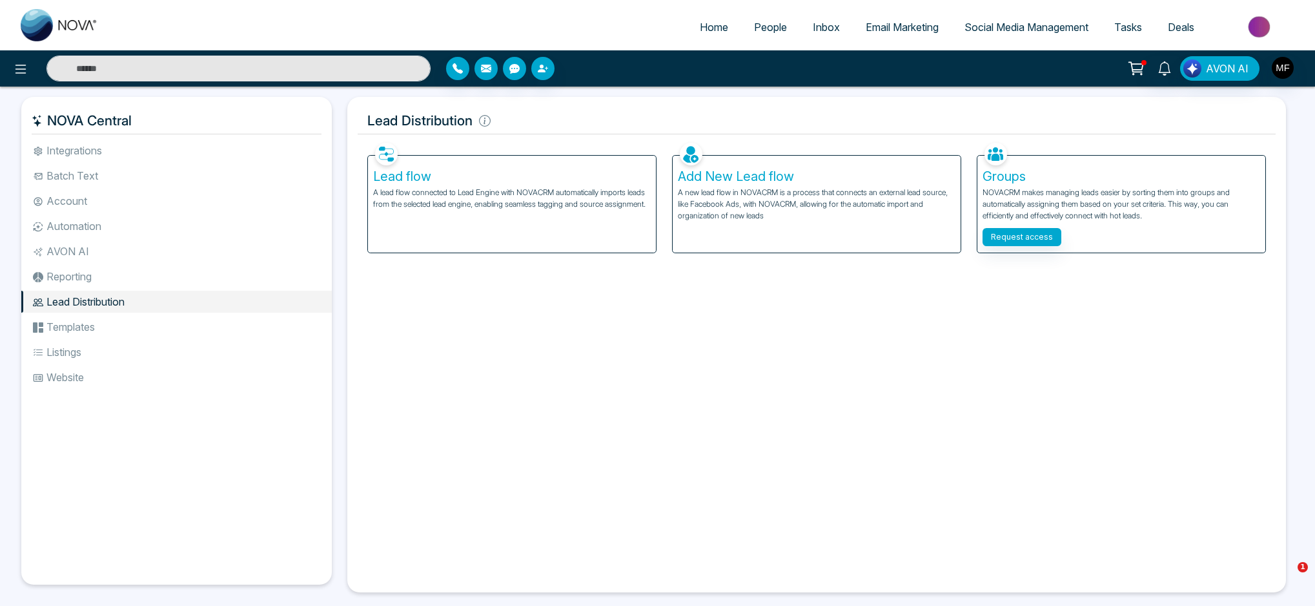
click at [92, 271] on li "Reporting" at bounding box center [176, 276] width 311 height 22
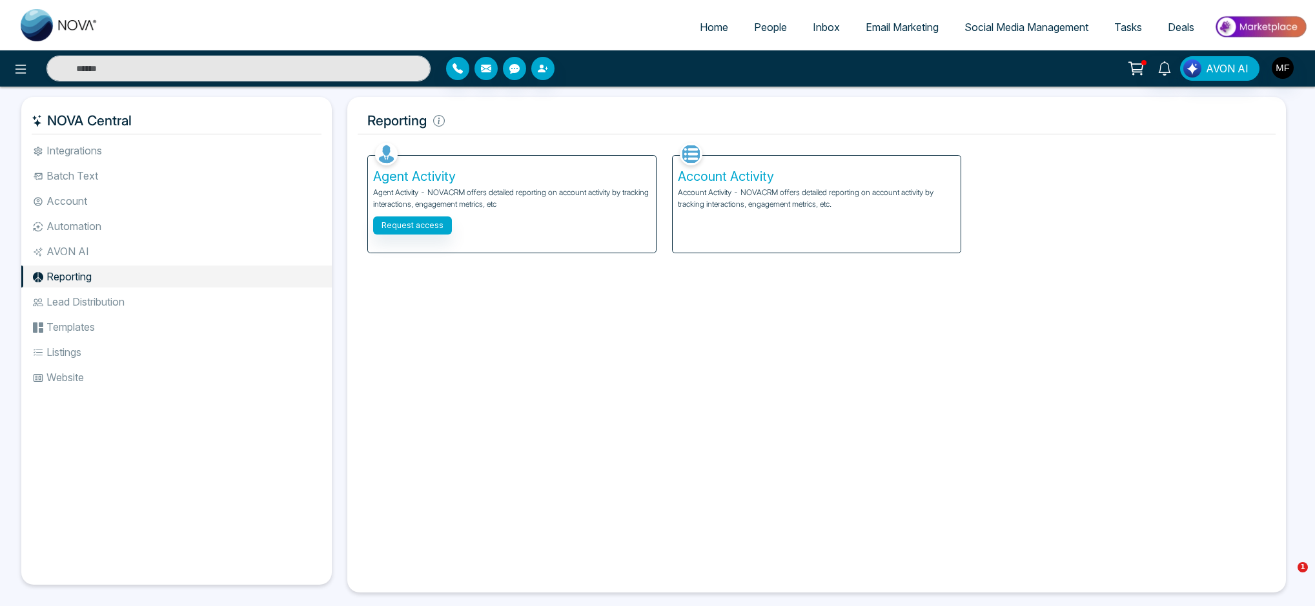
click at [91, 250] on li "AVON AI" at bounding box center [176, 251] width 311 height 22
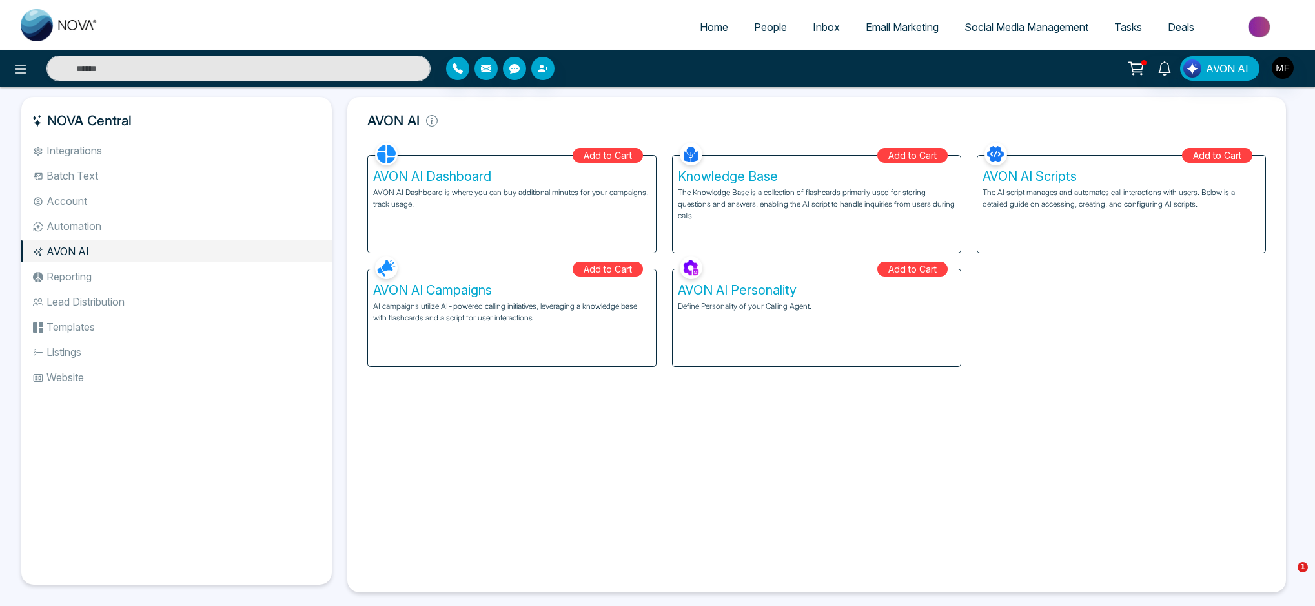
click at [91, 228] on li "Automation" at bounding box center [176, 226] width 311 height 22
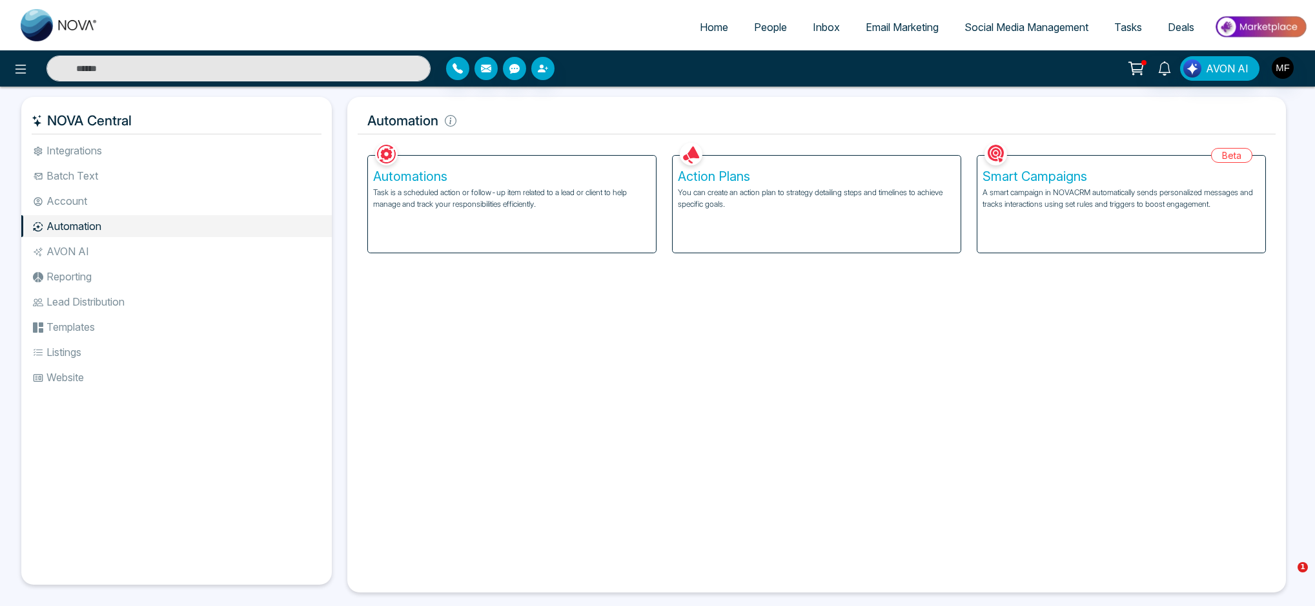
click at [93, 197] on li "Account" at bounding box center [176, 201] width 311 height 22
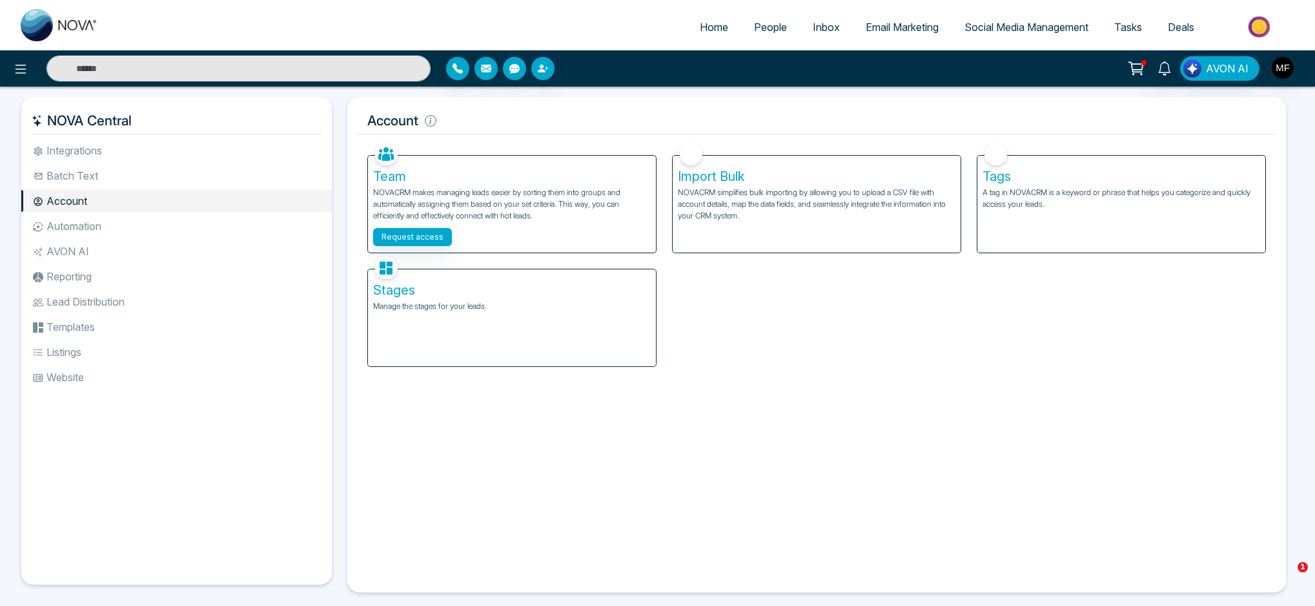
click at [94, 179] on li "Batch Text" at bounding box center [176, 176] width 311 height 22
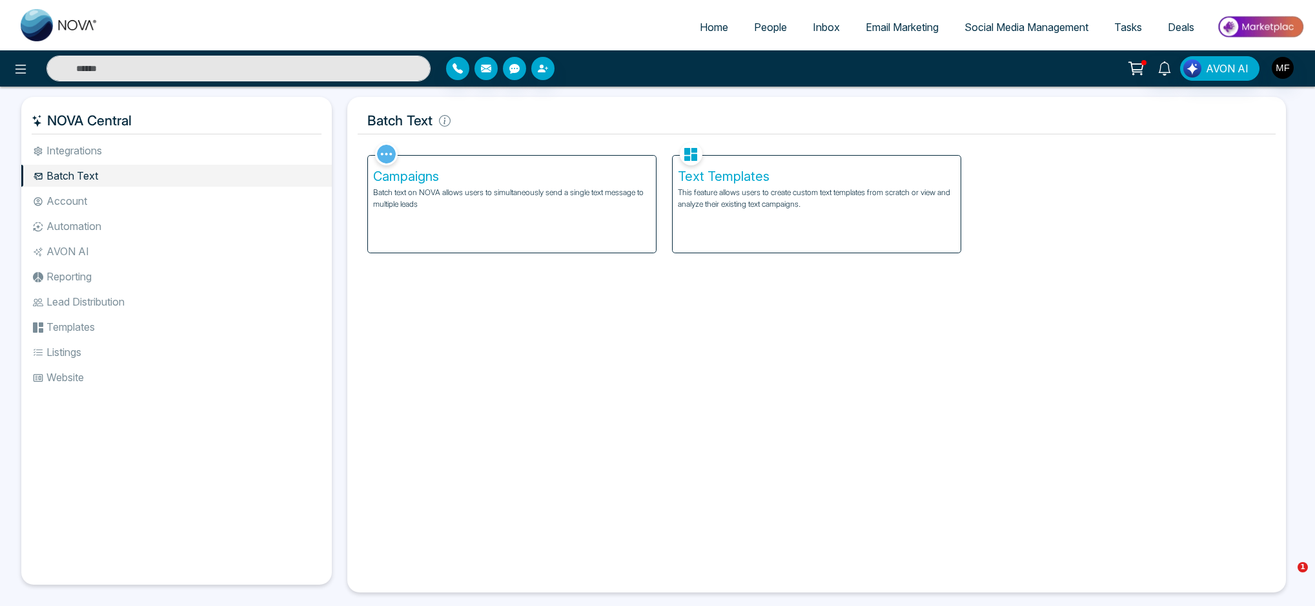
click at [107, 149] on li "Integrations" at bounding box center [176, 150] width 311 height 22
